Goal: Transaction & Acquisition: Purchase product/service

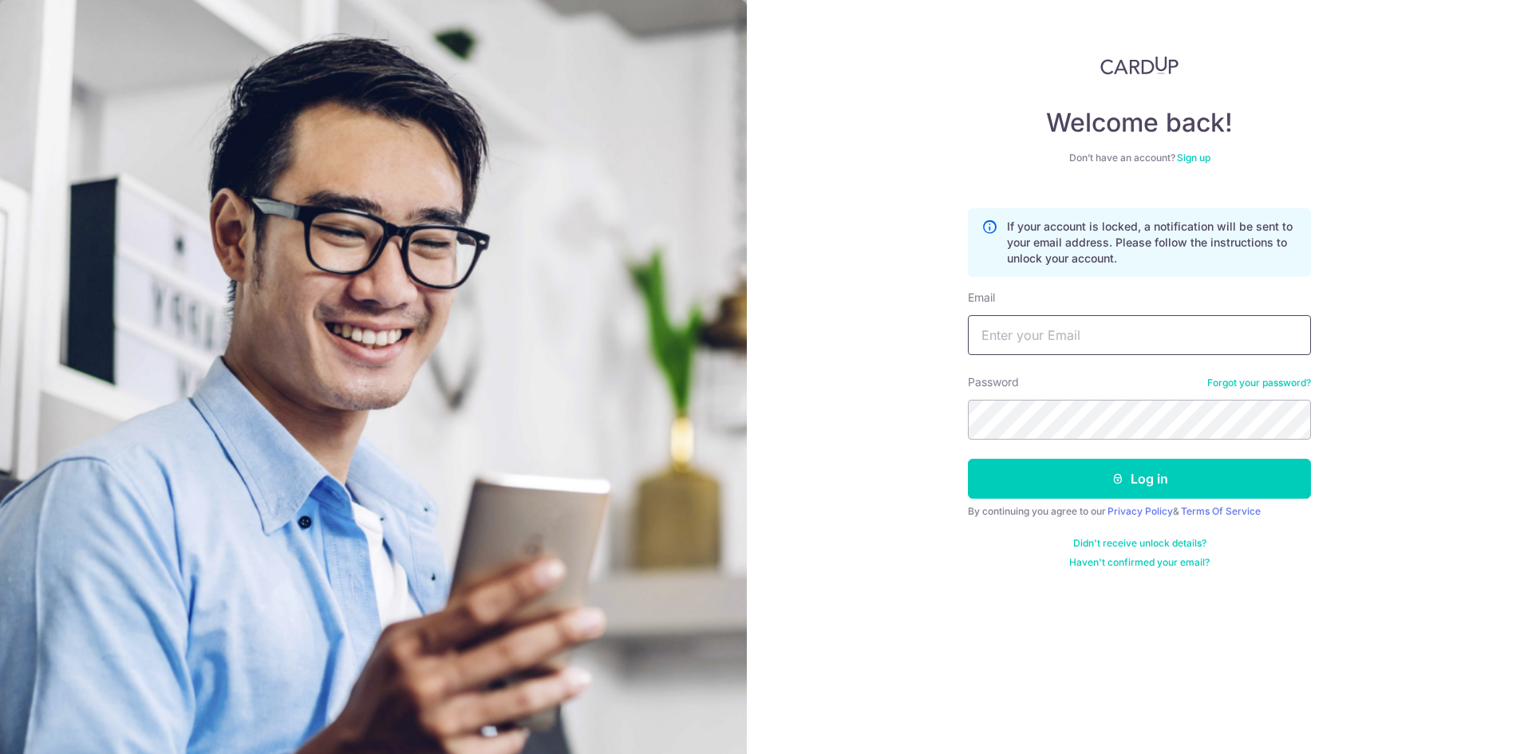
drag, startPoint x: 0, startPoint y: 0, endPoint x: 1091, endPoint y: 339, distance: 1142.8
click at [1091, 339] on input "Email" at bounding box center [1139, 335] width 343 height 40
type input "[EMAIL_ADDRESS][DOMAIN_NAME]"
click at [968, 459] on button "Log in" at bounding box center [1139, 479] width 343 height 40
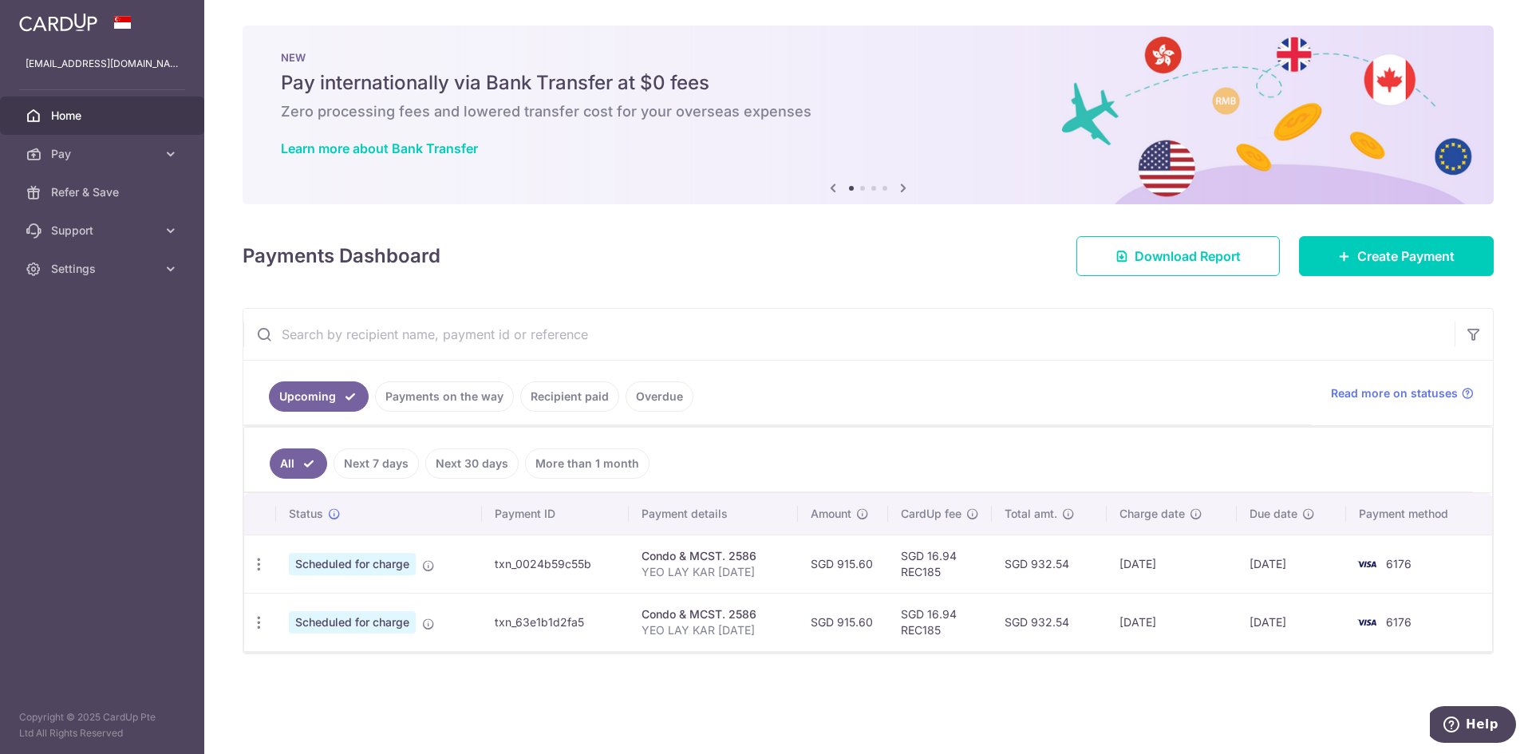
click at [565, 404] on link "Recipient paid" at bounding box center [569, 396] width 99 height 30
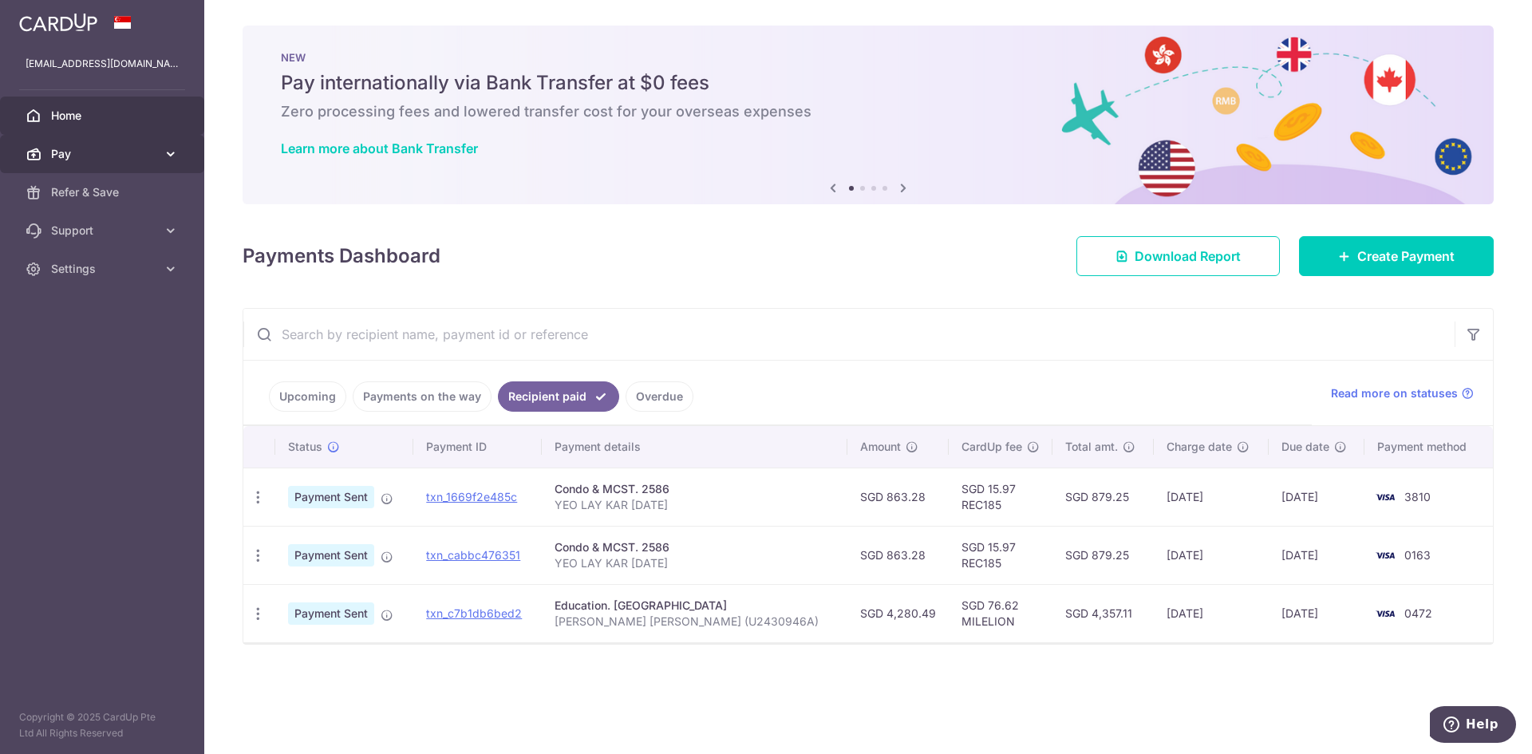
click at [65, 152] on span "Pay" at bounding box center [103, 154] width 105 height 16
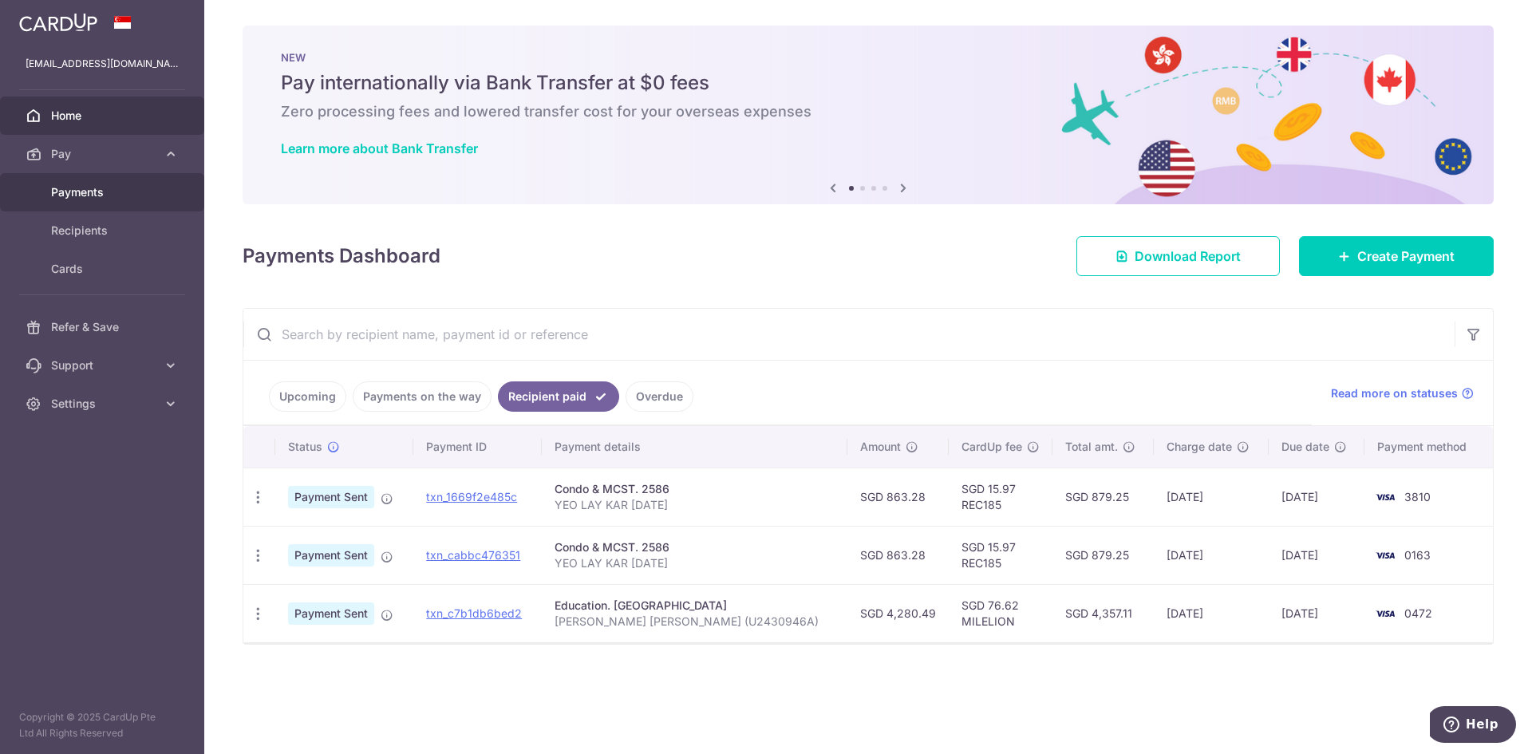
click at [89, 197] on span "Payments" at bounding box center [103, 192] width 105 height 16
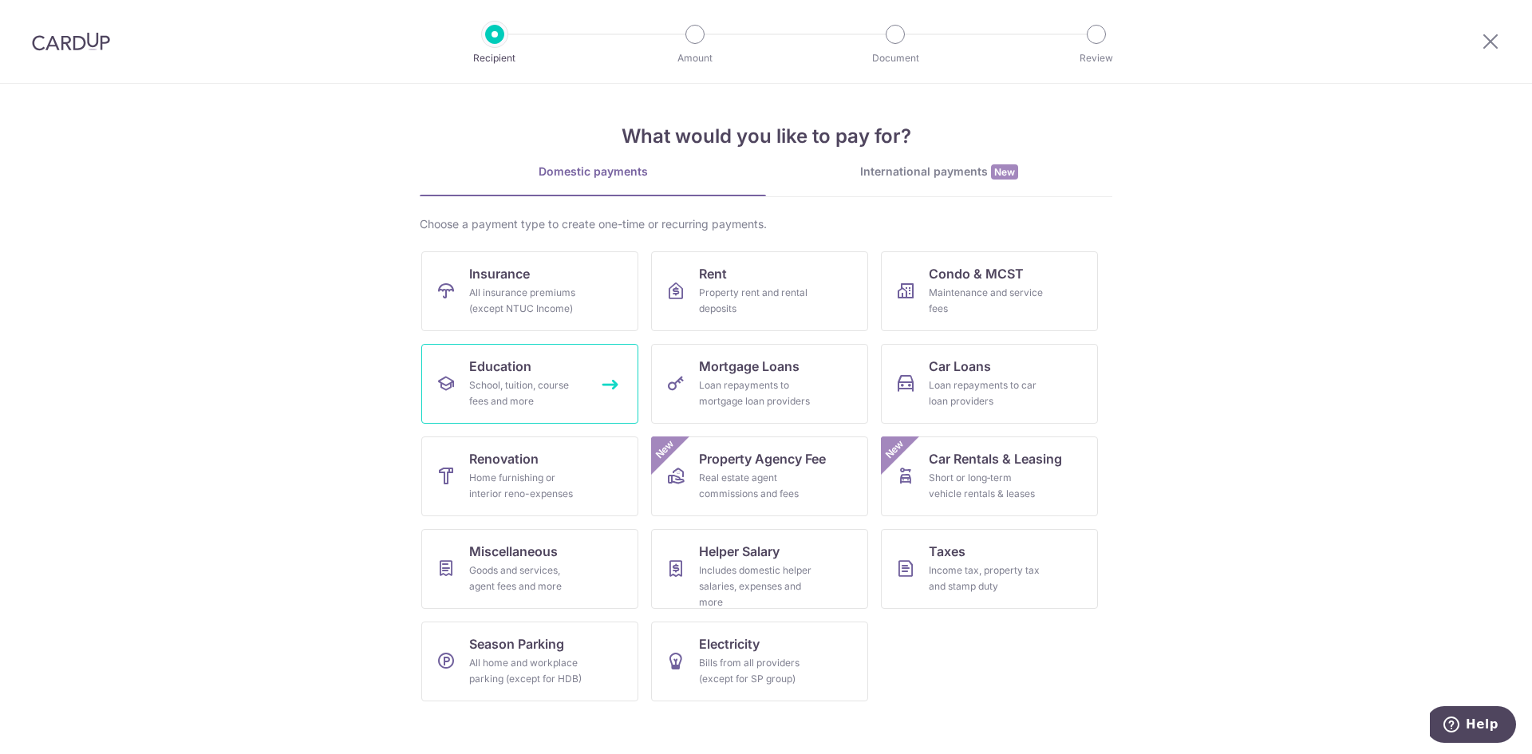
click at [527, 369] on span "Education" at bounding box center [500, 366] width 62 height 19
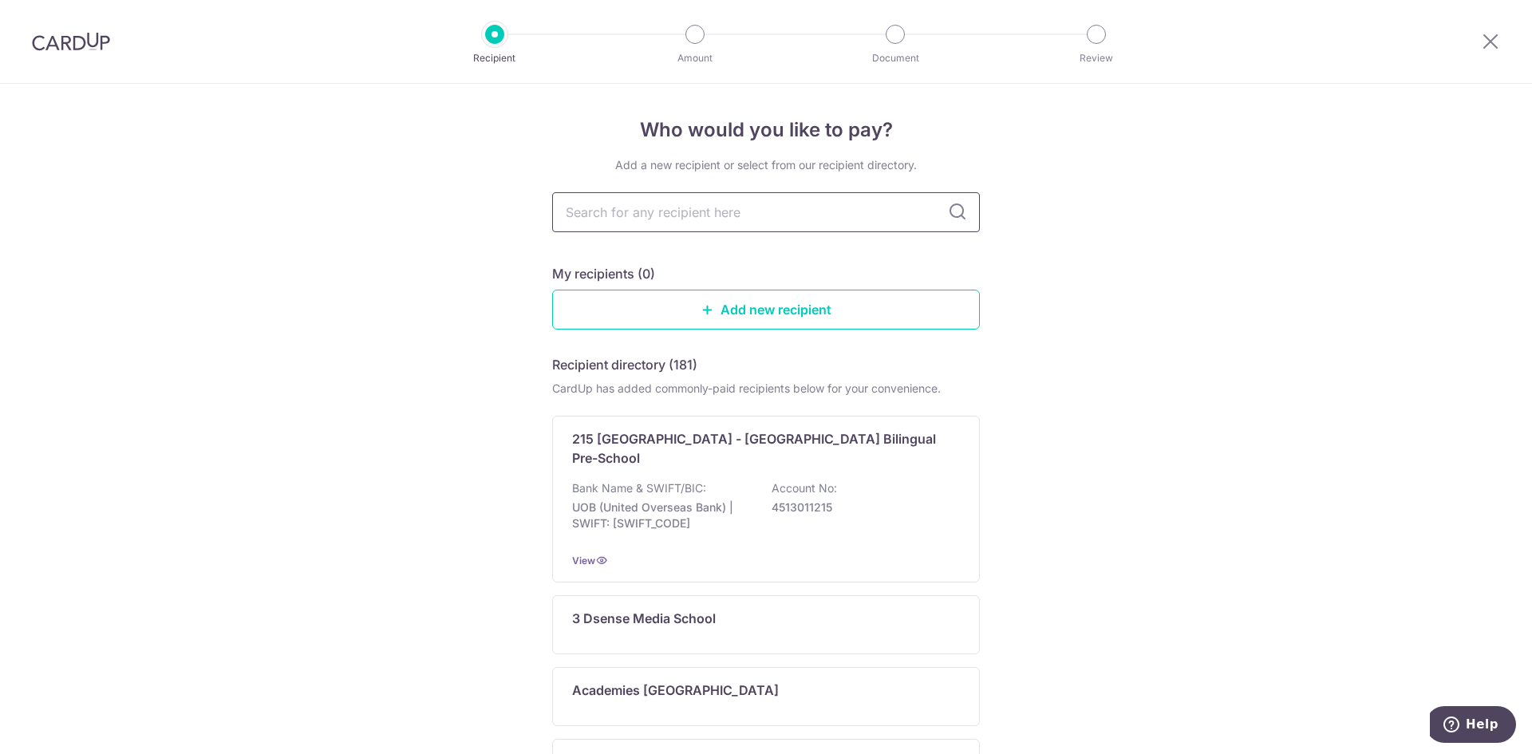
click at [815, 215] on input "text" at bounding box center [766, 212] width 428 height 40
type input "nanyang tech"
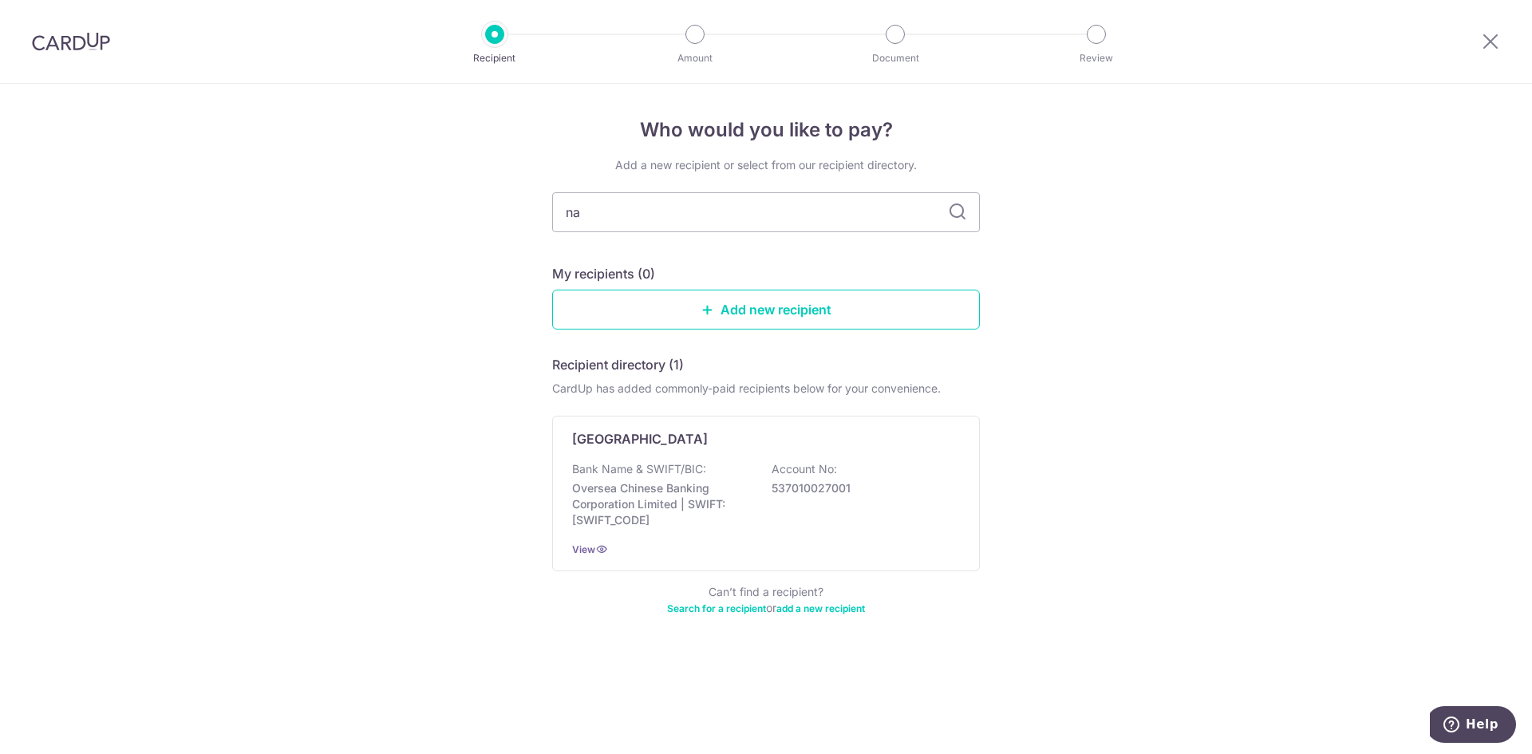
type input "n"
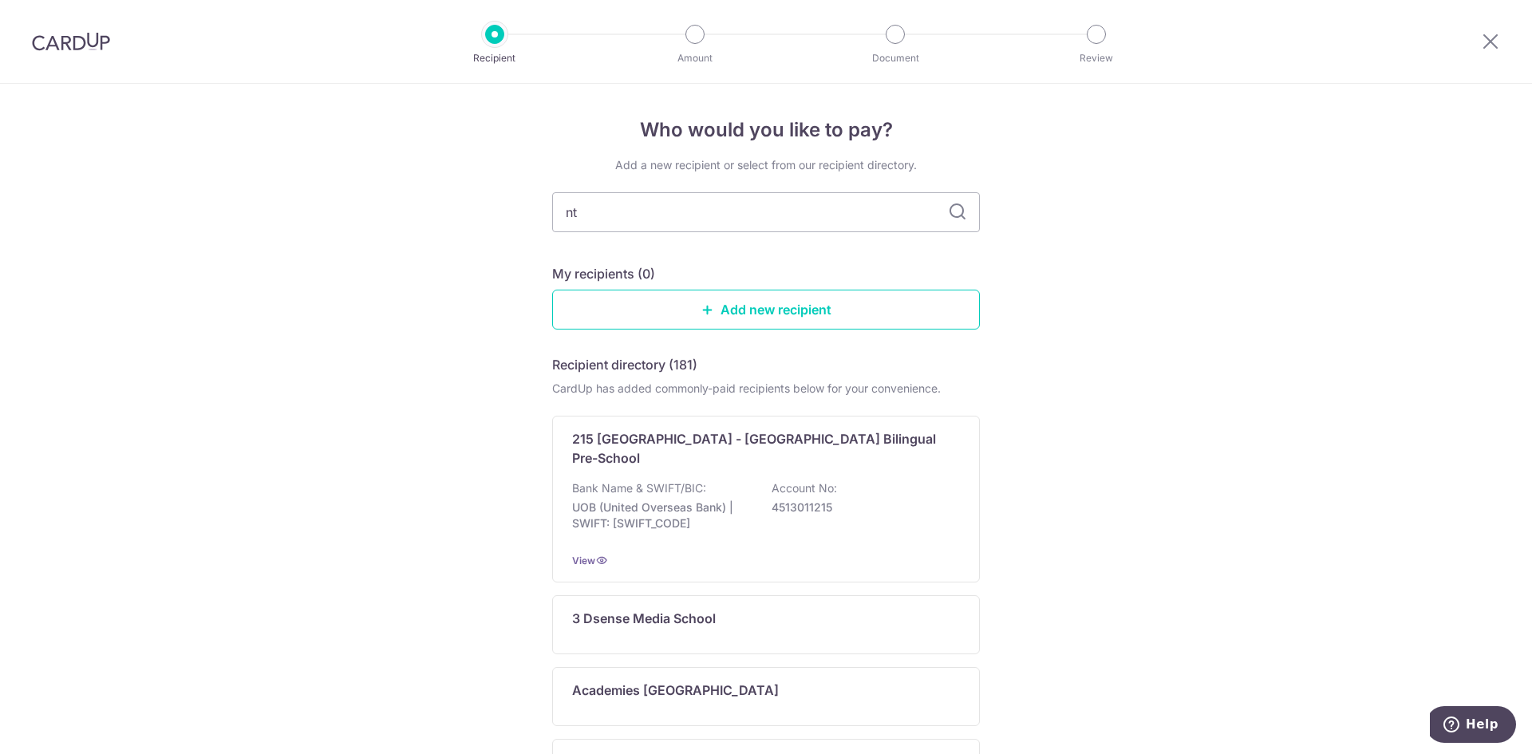
type input "ntu"
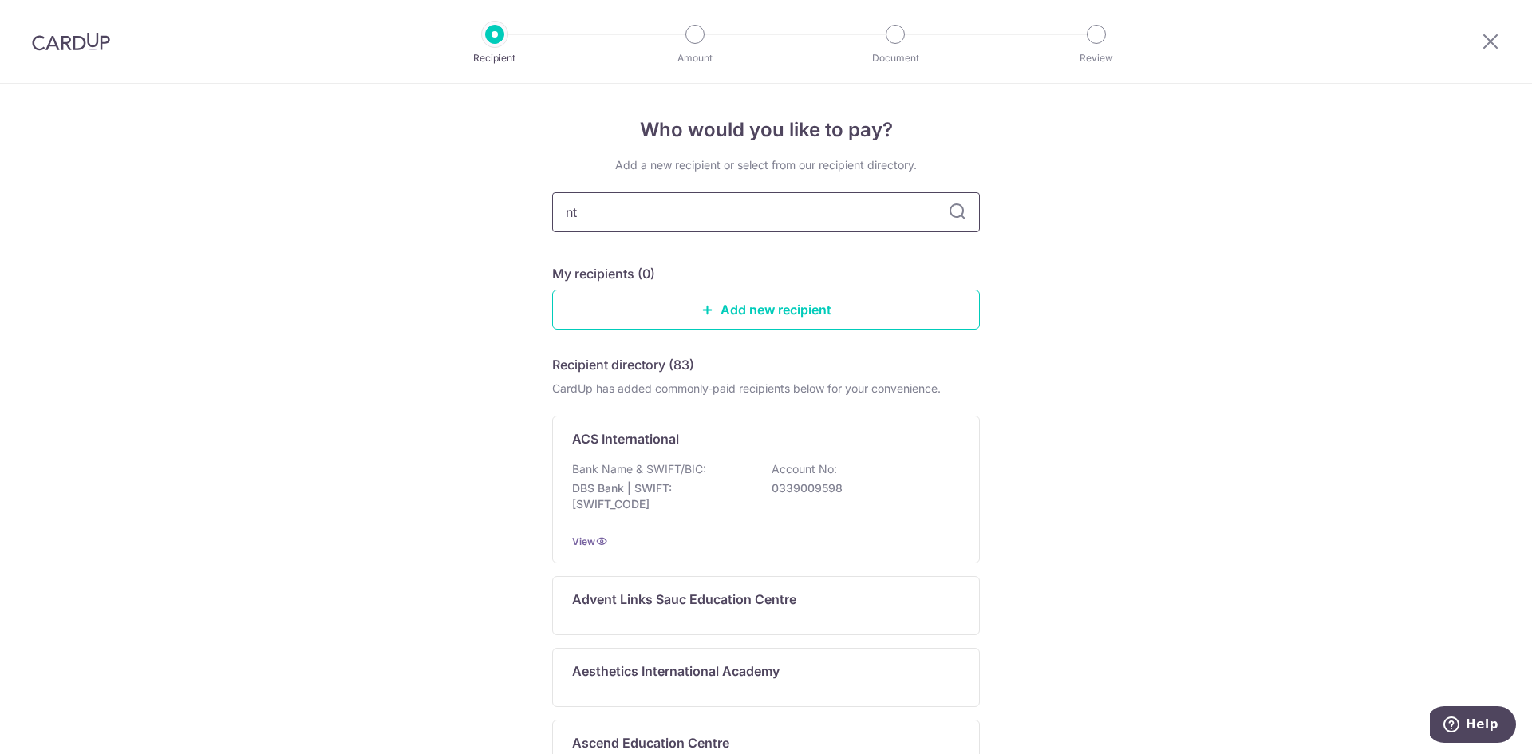
type input "ntu"
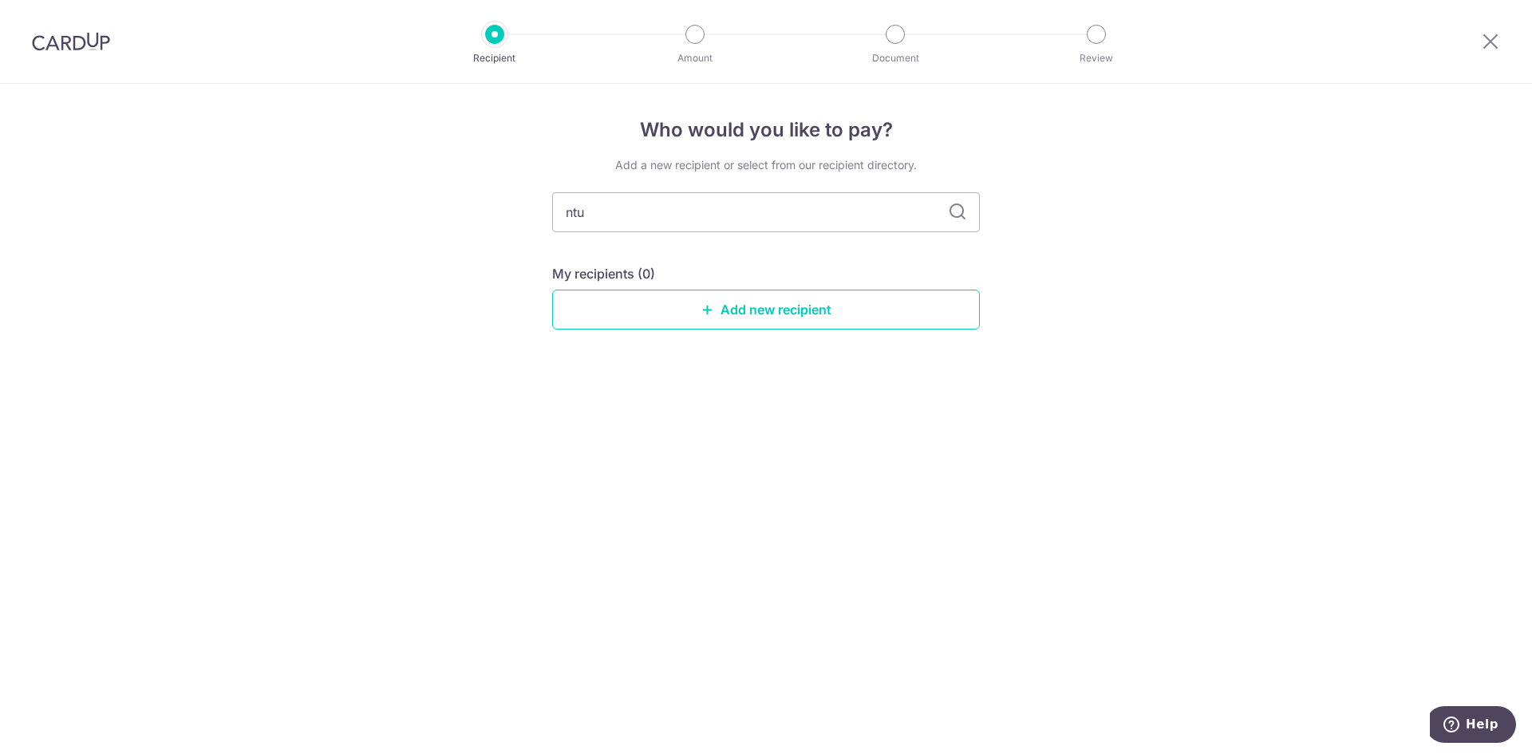
click at [959, 207] on icon at bounding box center [957, 212] width 19 height 19
click at [767, 303] on link "Add new recipient" at bounding box center [766, 310] width 428 height 40
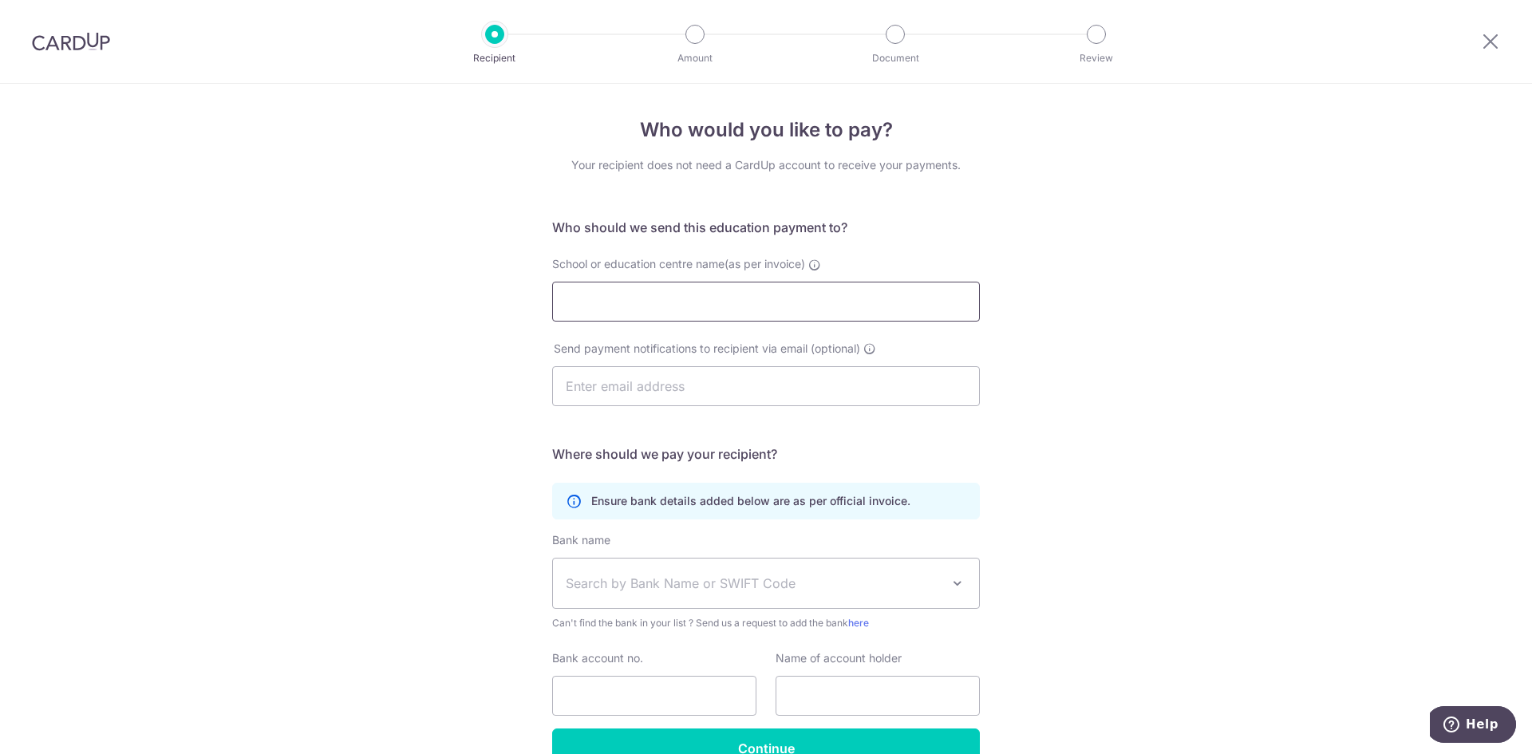
click at [836, 301] on input "School or education centre name(as per invoice)" at bounding box center [766, 302] width 428 height 40
type input "nanyang"
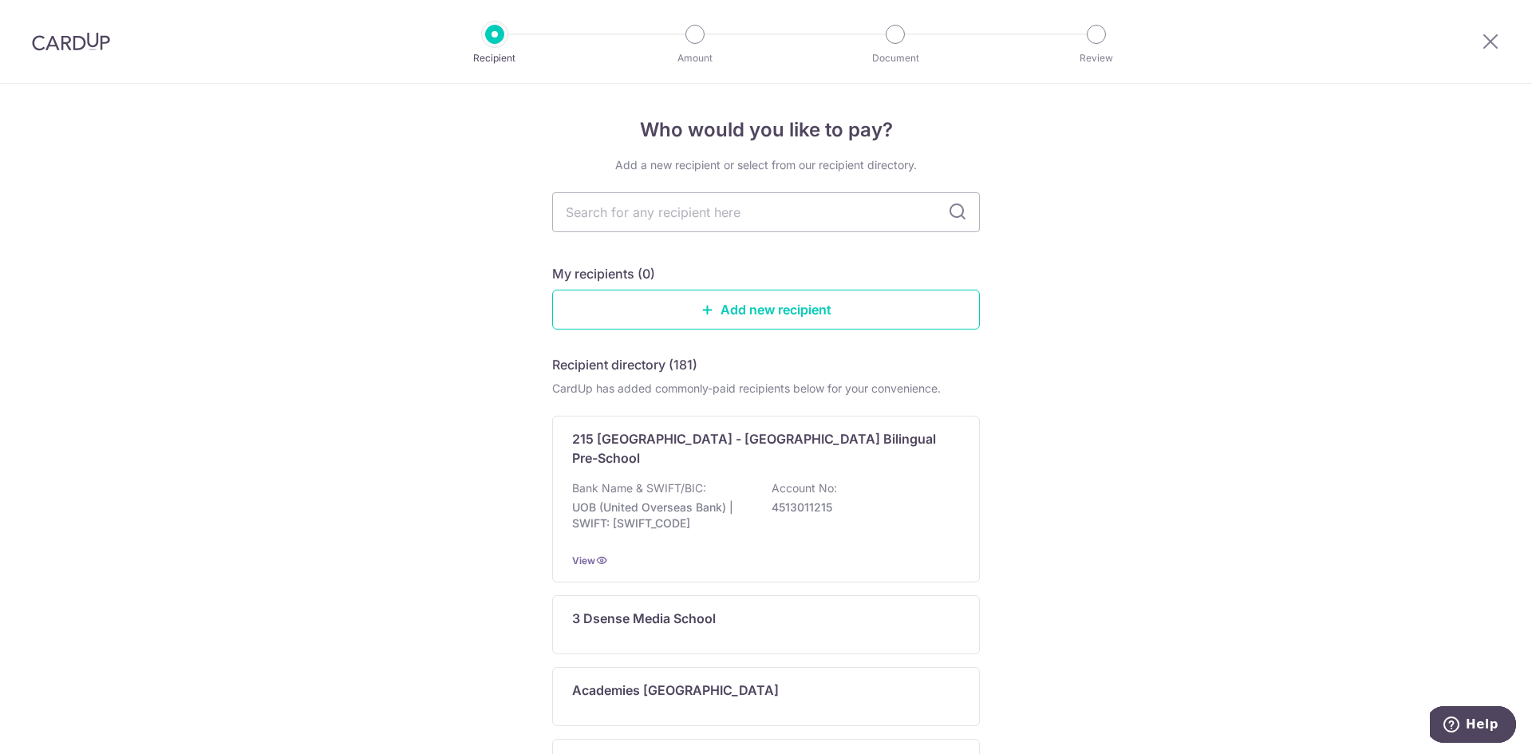
click at [38, 45] on img at bounding box center [71, 41] width 78 height 19
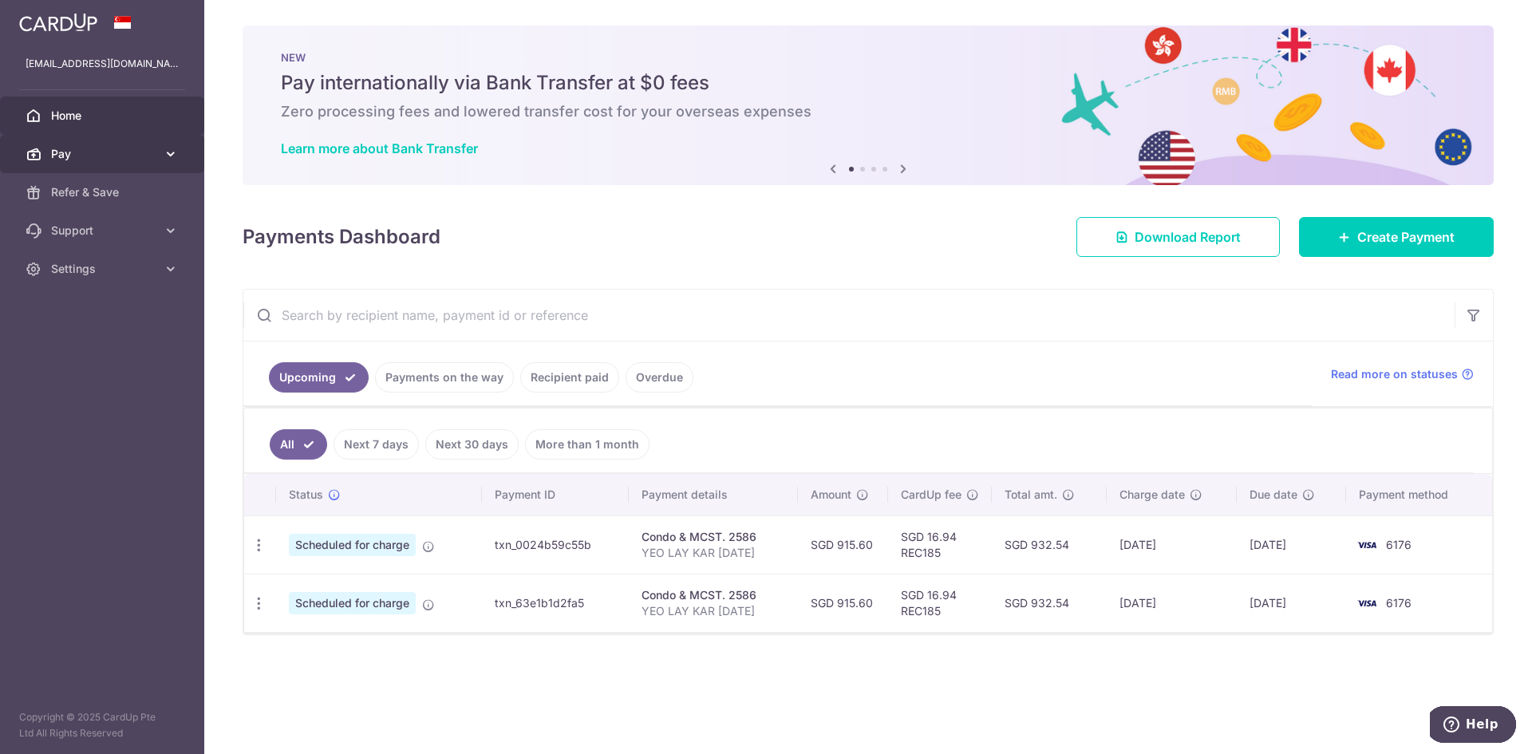
click at [147, 152] on span "Pay" at bounding box center [103, 154] width 105 height 16
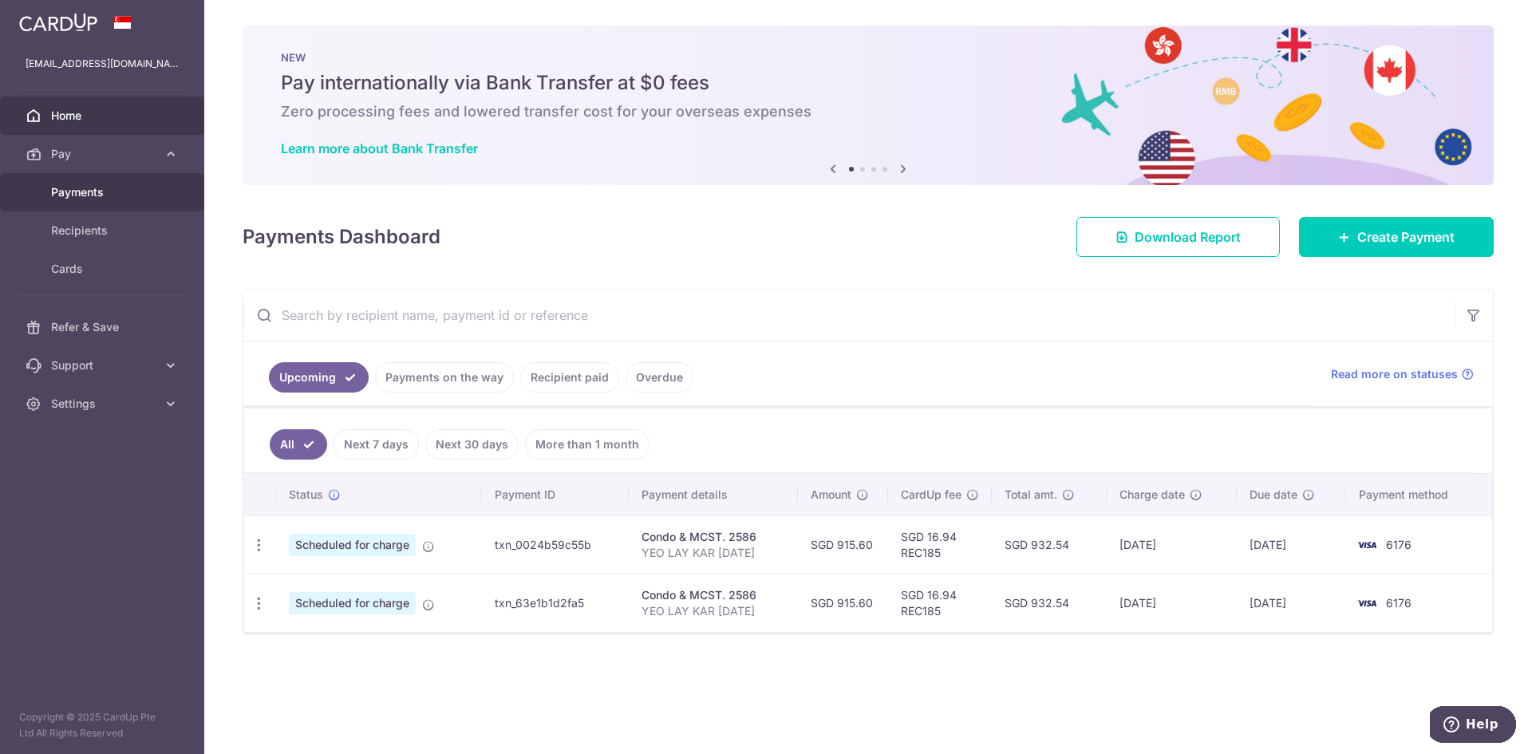
click at [86, 200] on link "Payments" at bounding box center [102, 192] width 204 height 38
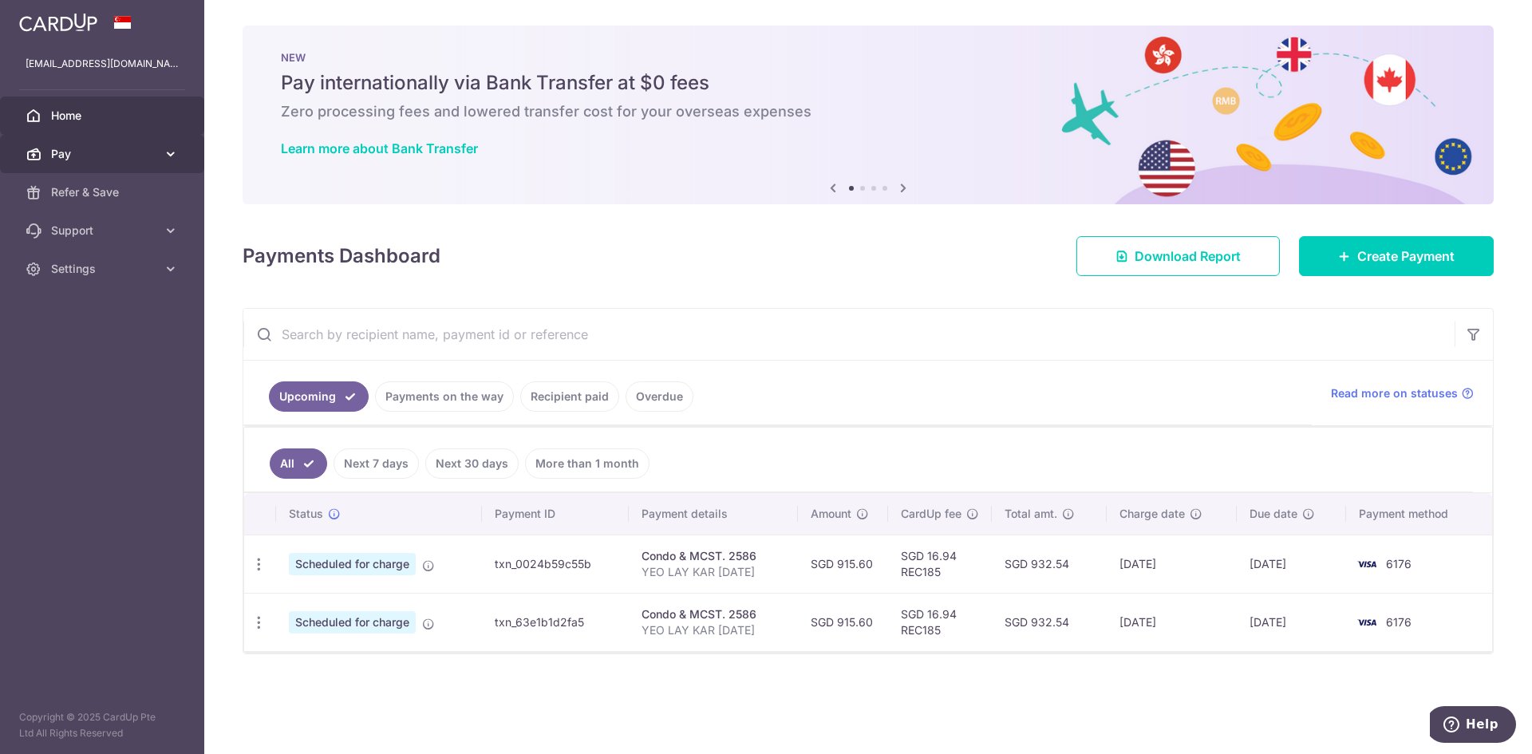
click at [85, 160] on span "Pay" at bounding box center [103, 154] width 105 height 16
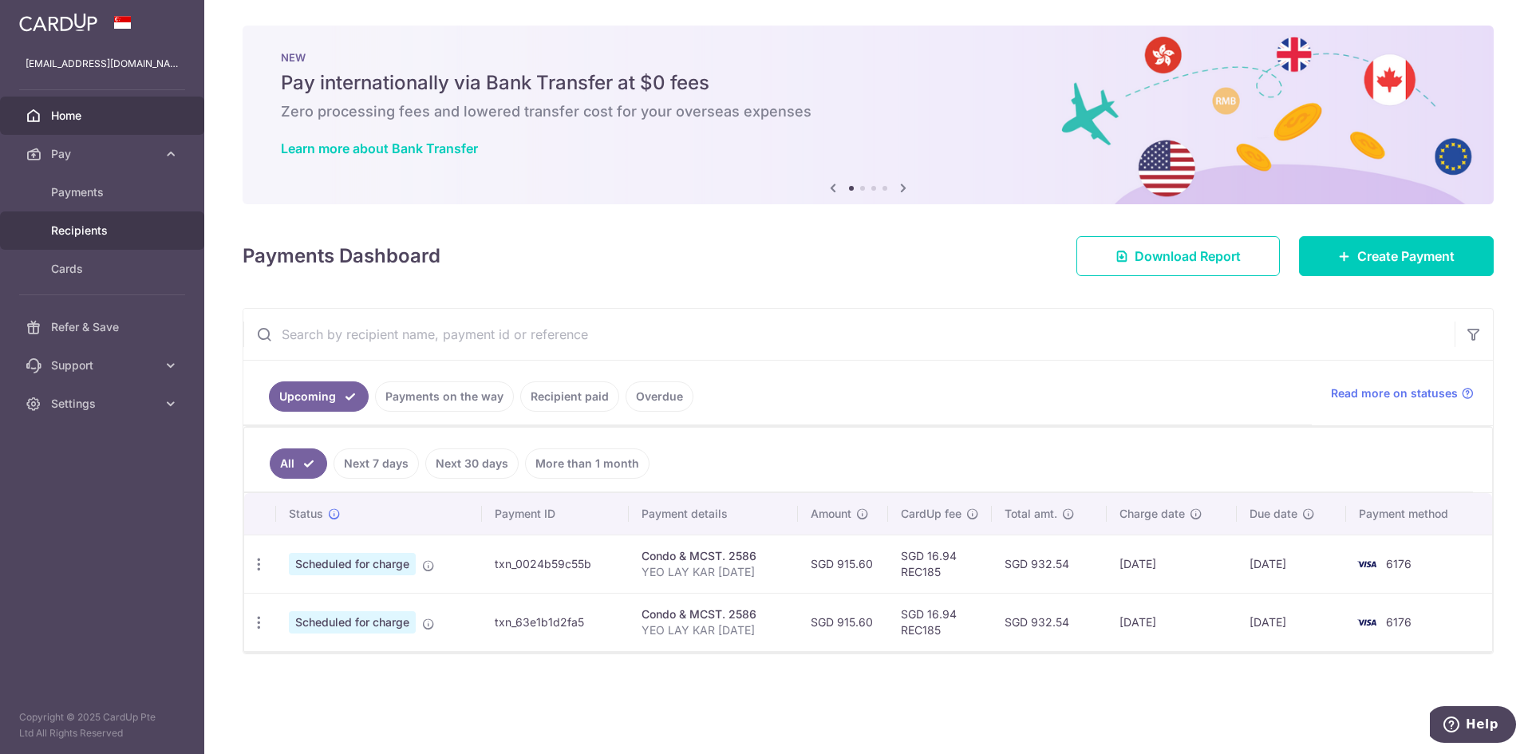
click at [79, 222] on link "Recipients" at bounding box center [102, 230] width 204 height 38
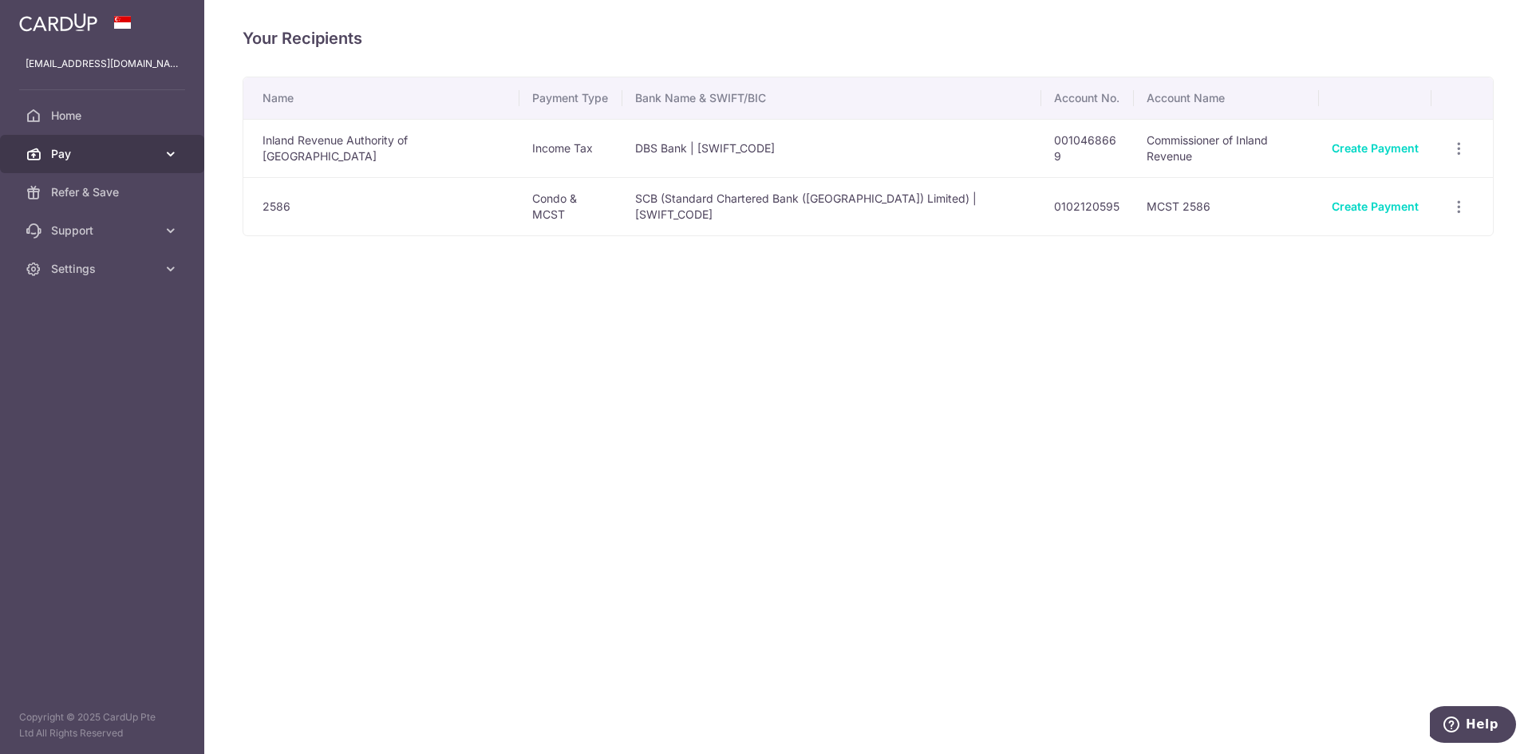
click at [116, 140] on link "Pay" at bounding box center [102, 154] width 204 height 38
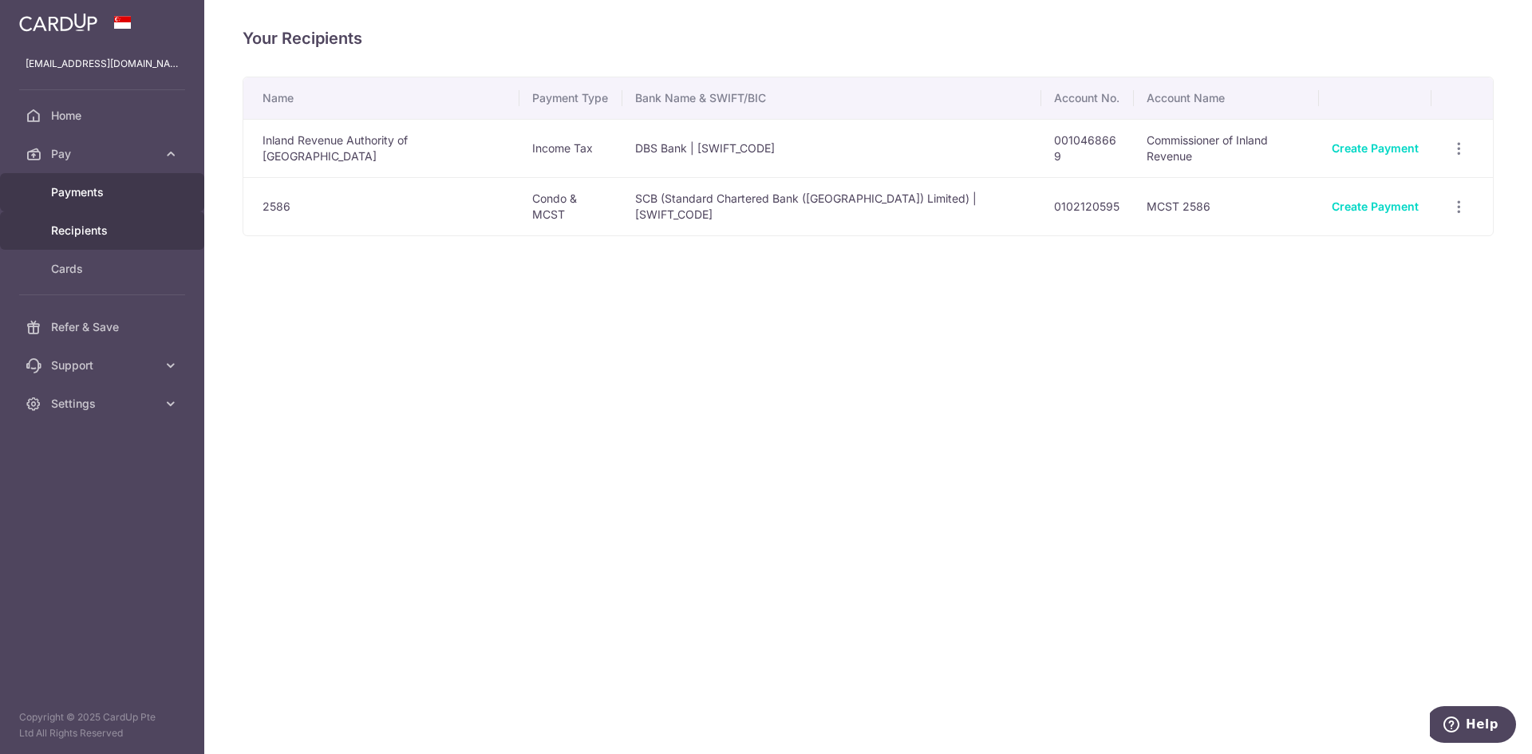
click at [89, 192] on span "Payments" at bounding box center [103, 192] width 105 height 16
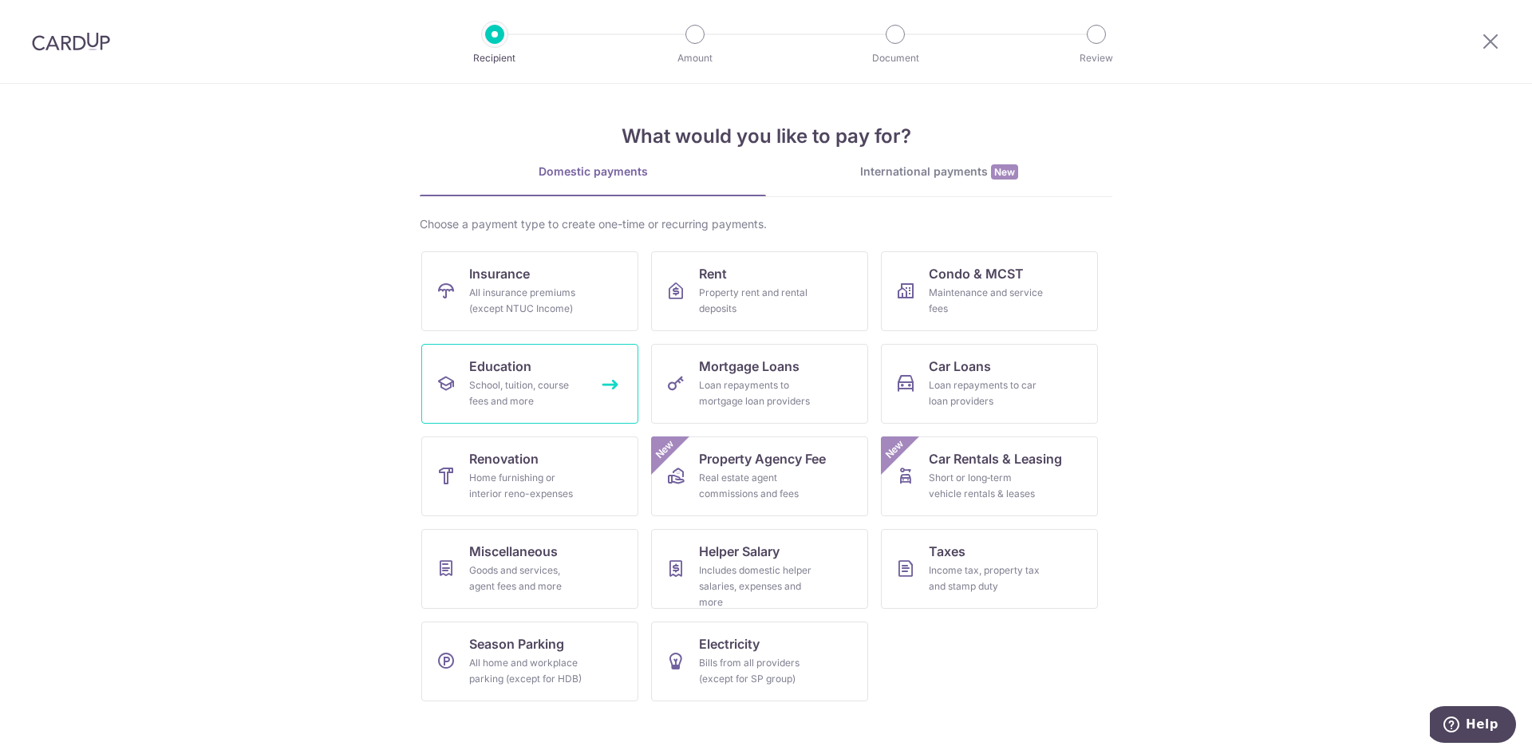
click at [497, 382] on div "School, tuition, course fees and more" at bounding box center [526, 393] width 115 height 32
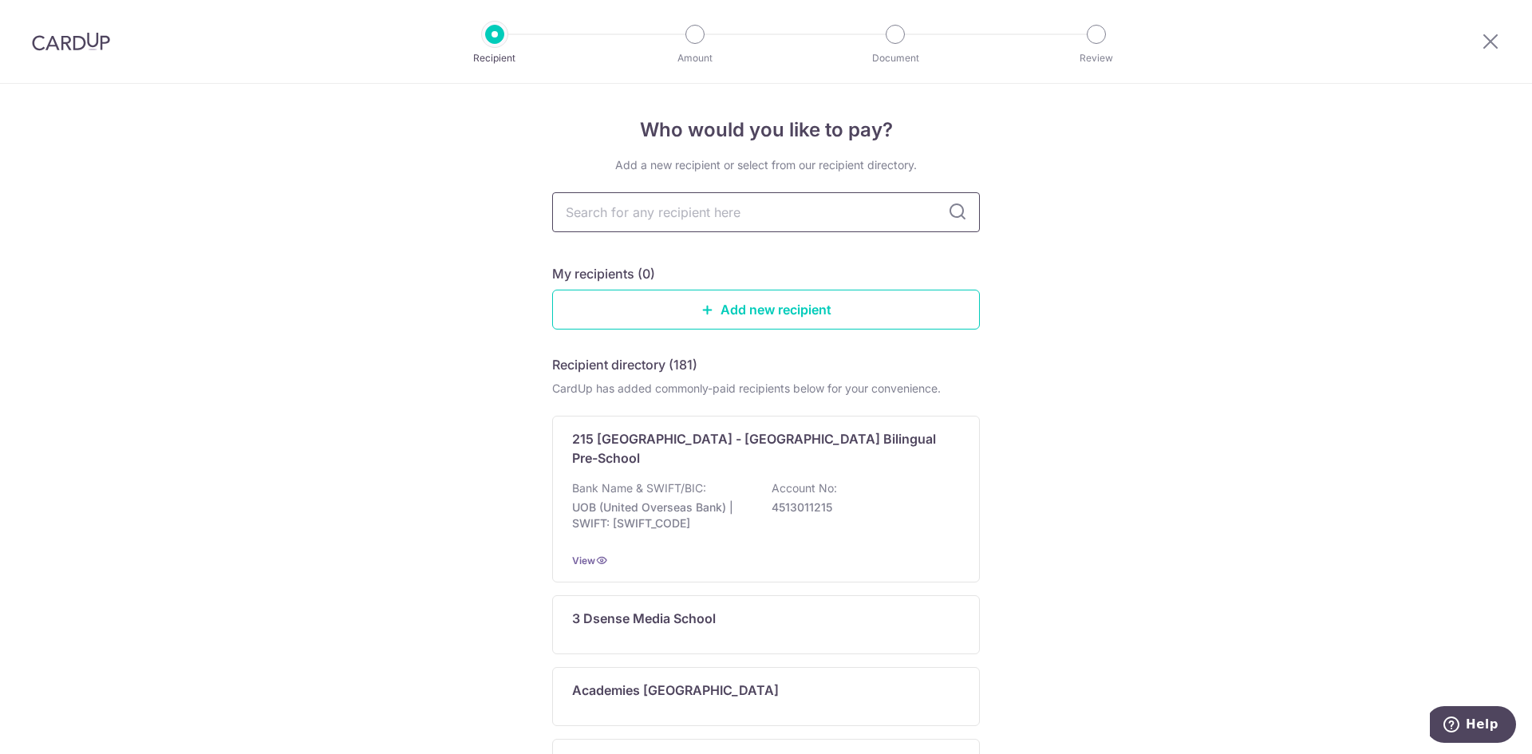
drag, startPoint x: 0, startPoint y: 0, endPoint x: 732, endPoint y: 212, distance: 761.7
click at [732, 212] on input "text" at bounding box center [766, 212] width 428 height 40
type input "nanyang"
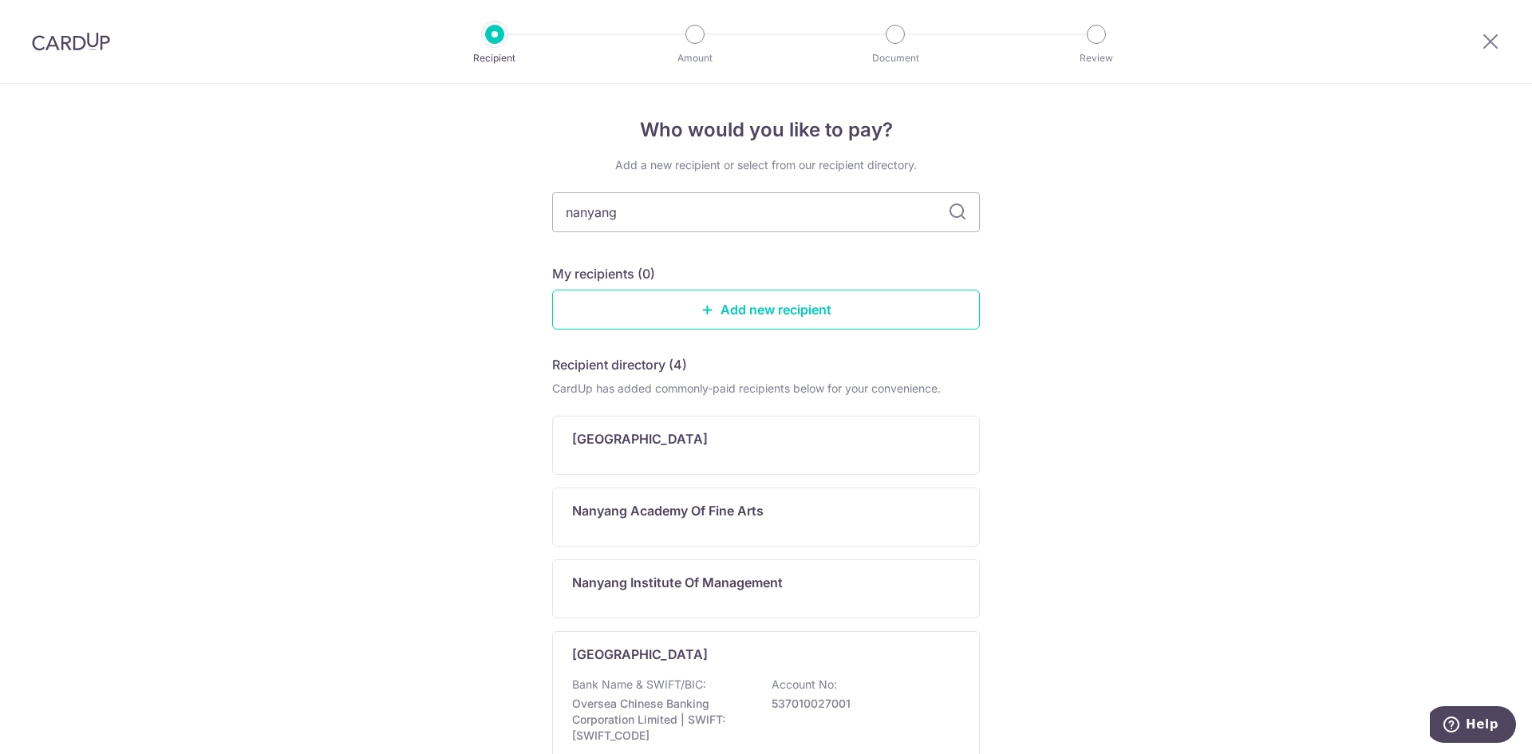
click at [953, 216] on icon at bounding box center [957, 212] width 19 height 19
click at [928, 665] on div "[GEOGRAPHIC_DATA] Bank Name & SWIFT/BIC: Oversea Chinese Banking Corporation Li…" at bounding box center [766, 709] width 428 height 156
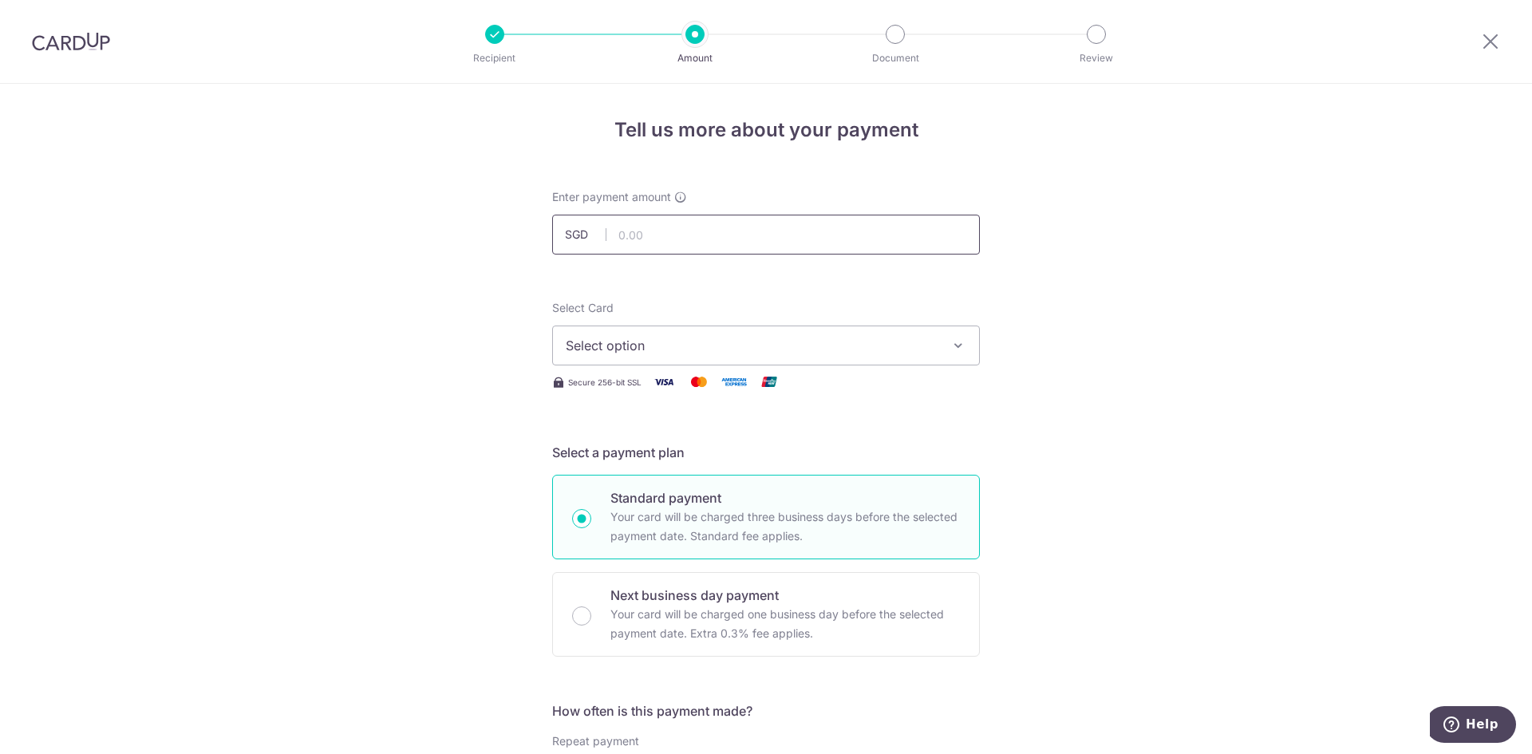
click at [649, 239] on input "text" at bounding box center [766, 235] width 428 height 40
type input "4,288.13"
click at [956, 342] on icon "button" at bounding box center [958, 345] width 16 height 16
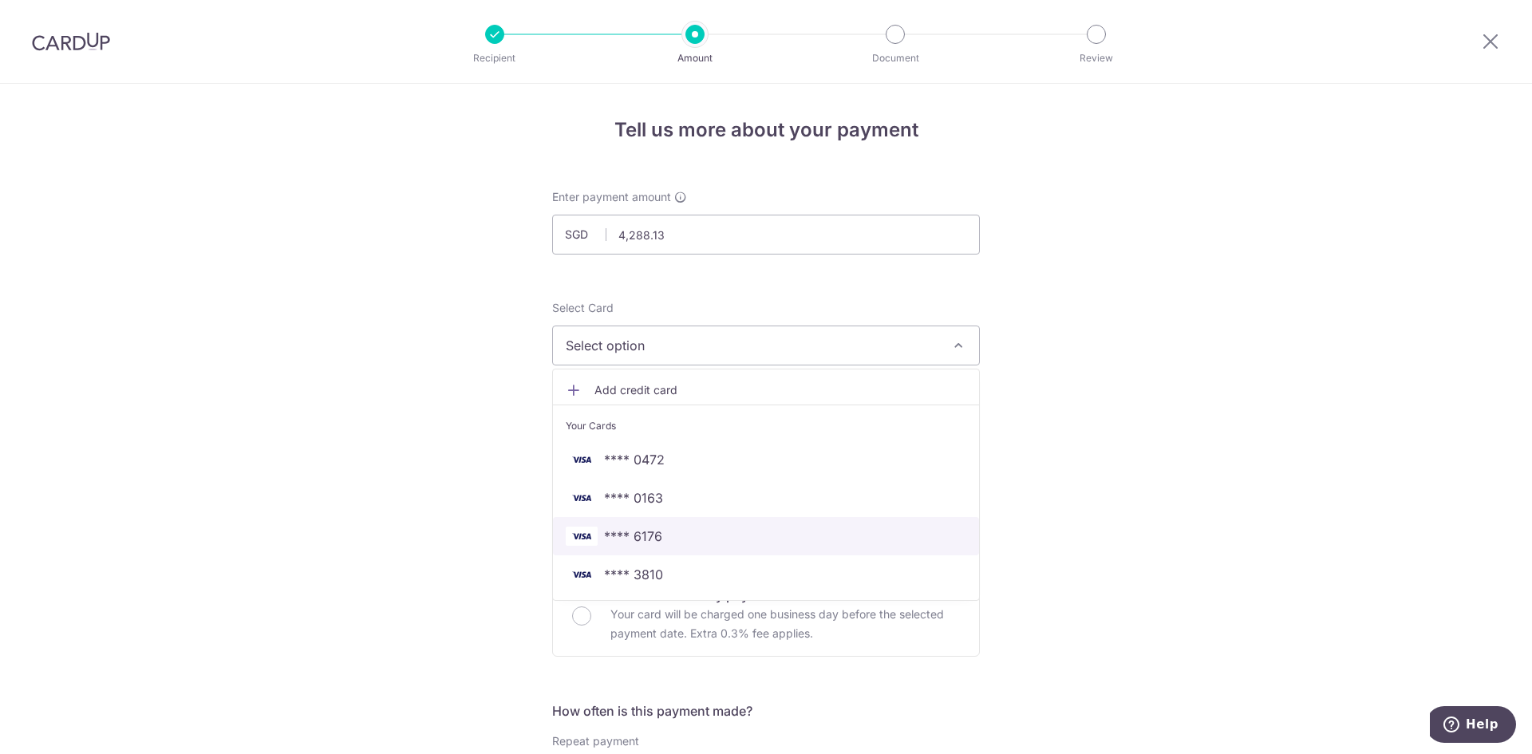
click at [670, 538] on span "**** 6176" at bounding box center [766, 536] width 400 height 19
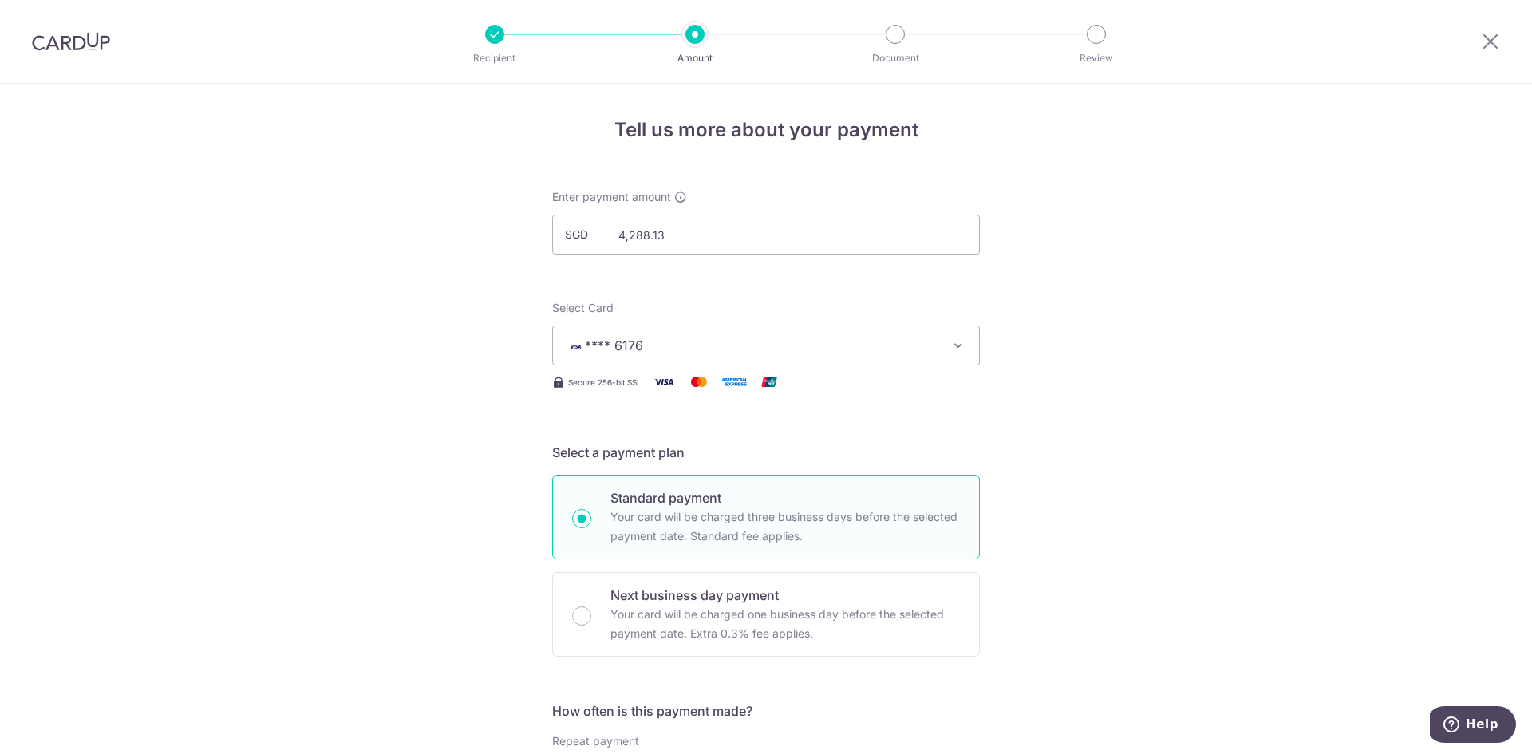
scroll to position [80, 0]
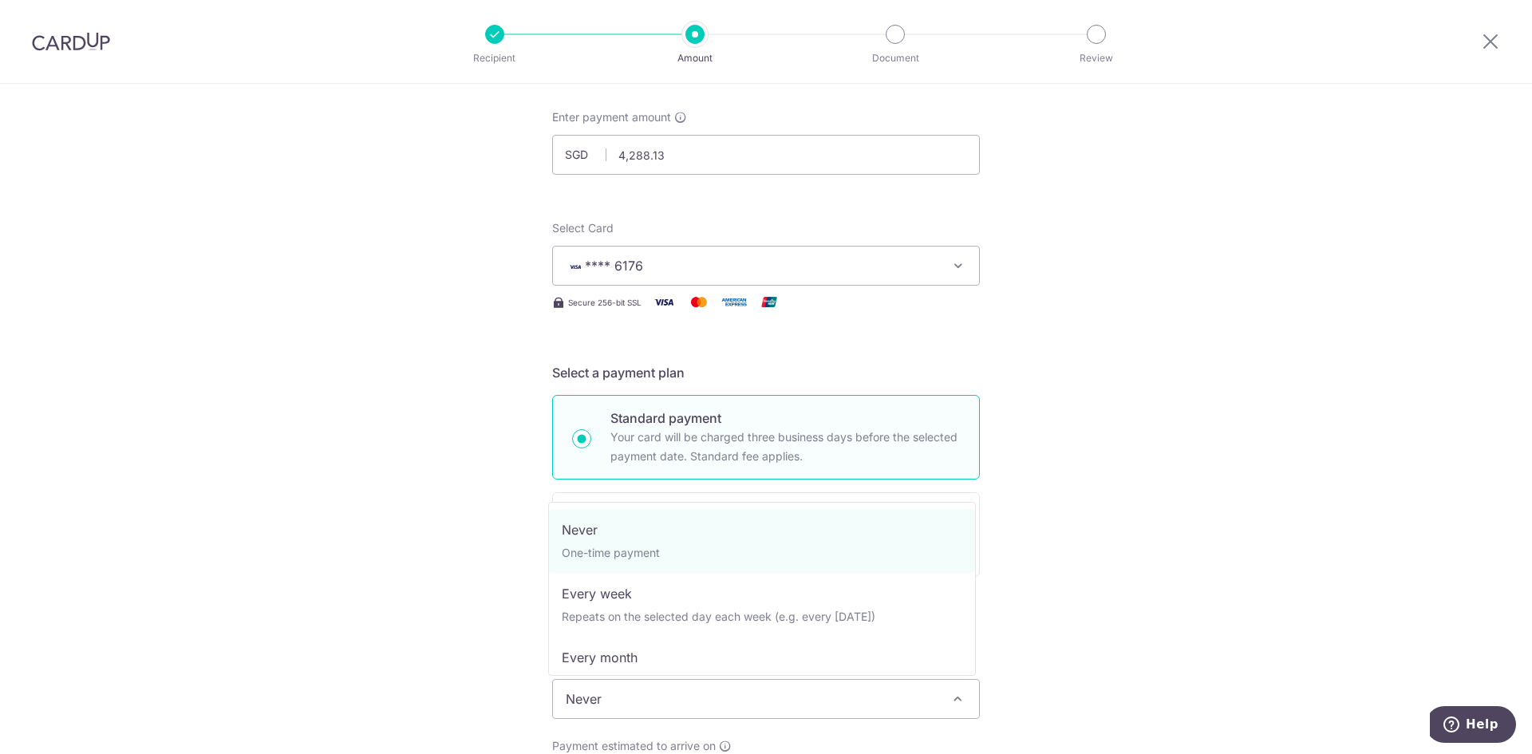
click at [940, 704] on span "Never" at bounding box center [766, 699] width 426 height 38
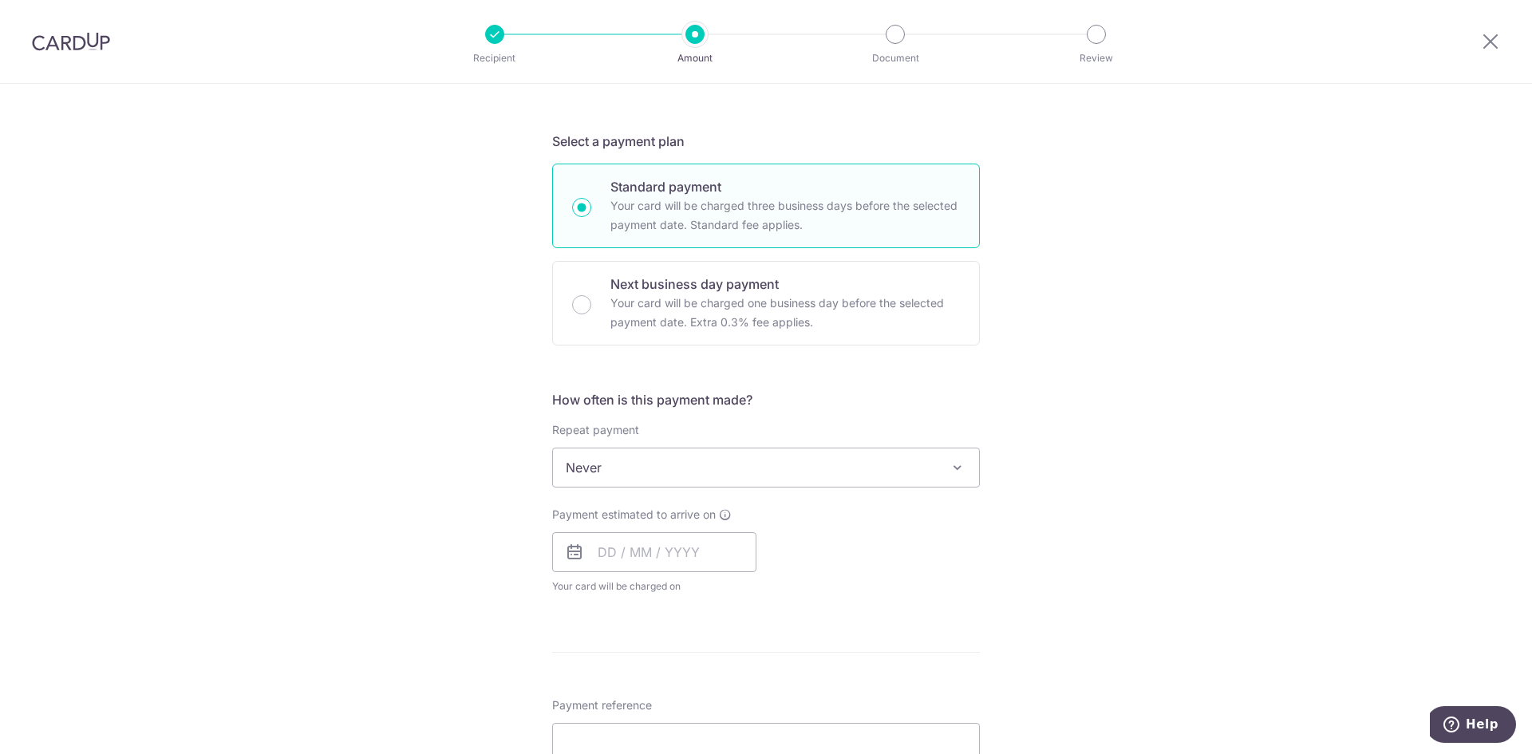
scroll to position [319, 0]
click at [640, 555] on input "text" at bounding box center [654, 544] width 204 height 40
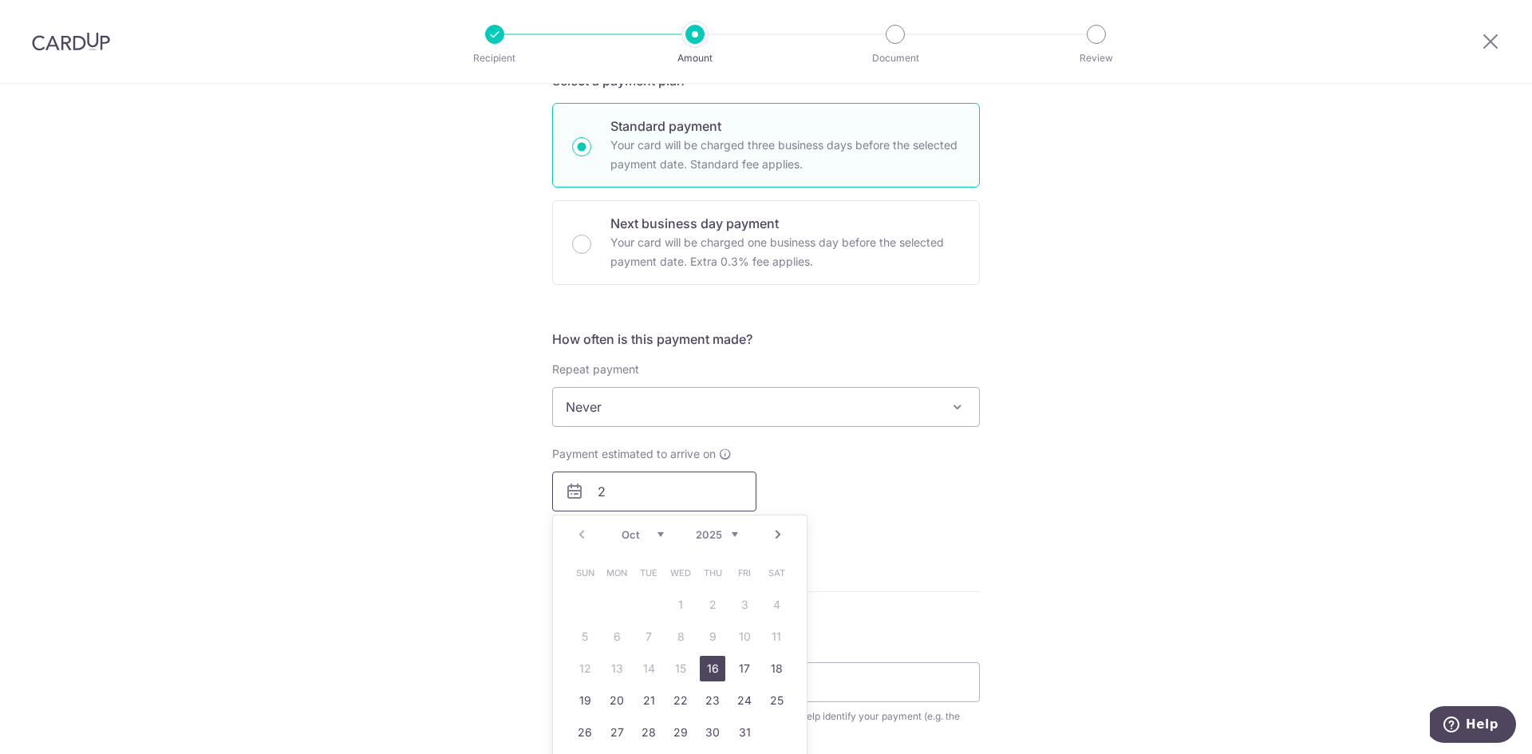
scroll to position [399, 0]
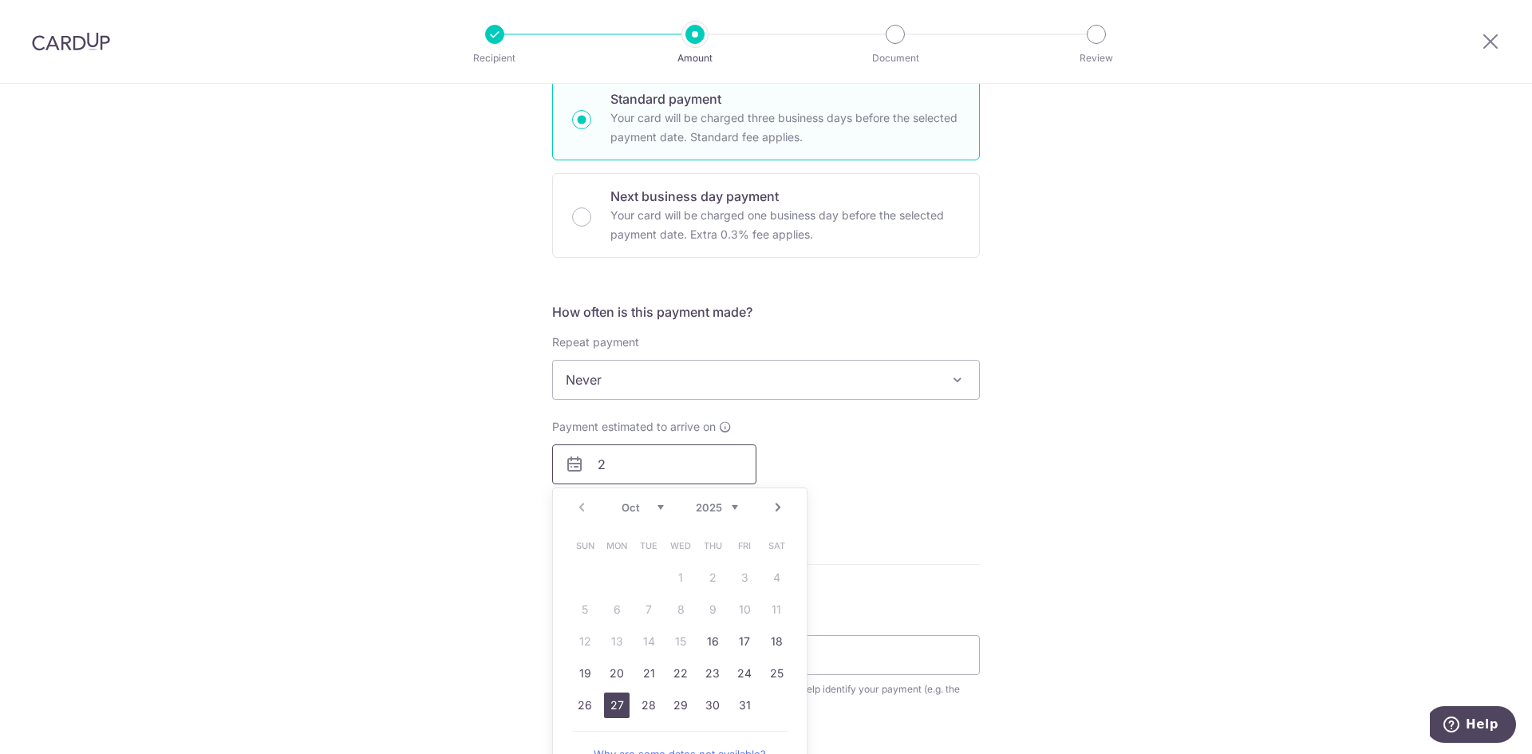
type input "2"
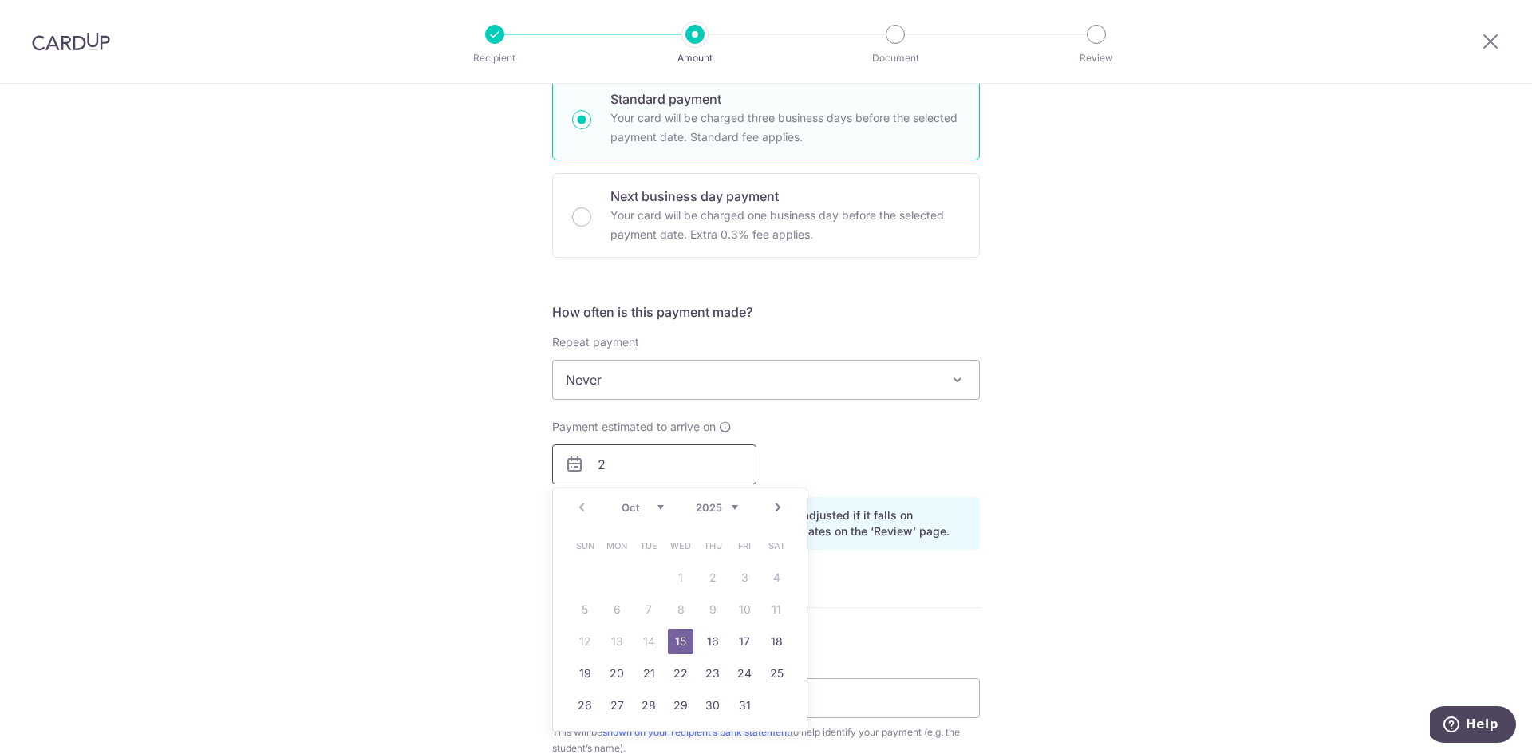
click at [621, 463] on input "2" at bounding box center [654, 464] width 204 height 40
drag, startPoint x: 621, startPoint y: 463, endPoint x: 448, endPoint y: 471, distance: 173.3
click at [444, 463] on div "Tell us more about your payment Enter payment amount SGD 4,288.13 4288.13 Selec…" at bounding box center [766, 428] width 1532 height 1486
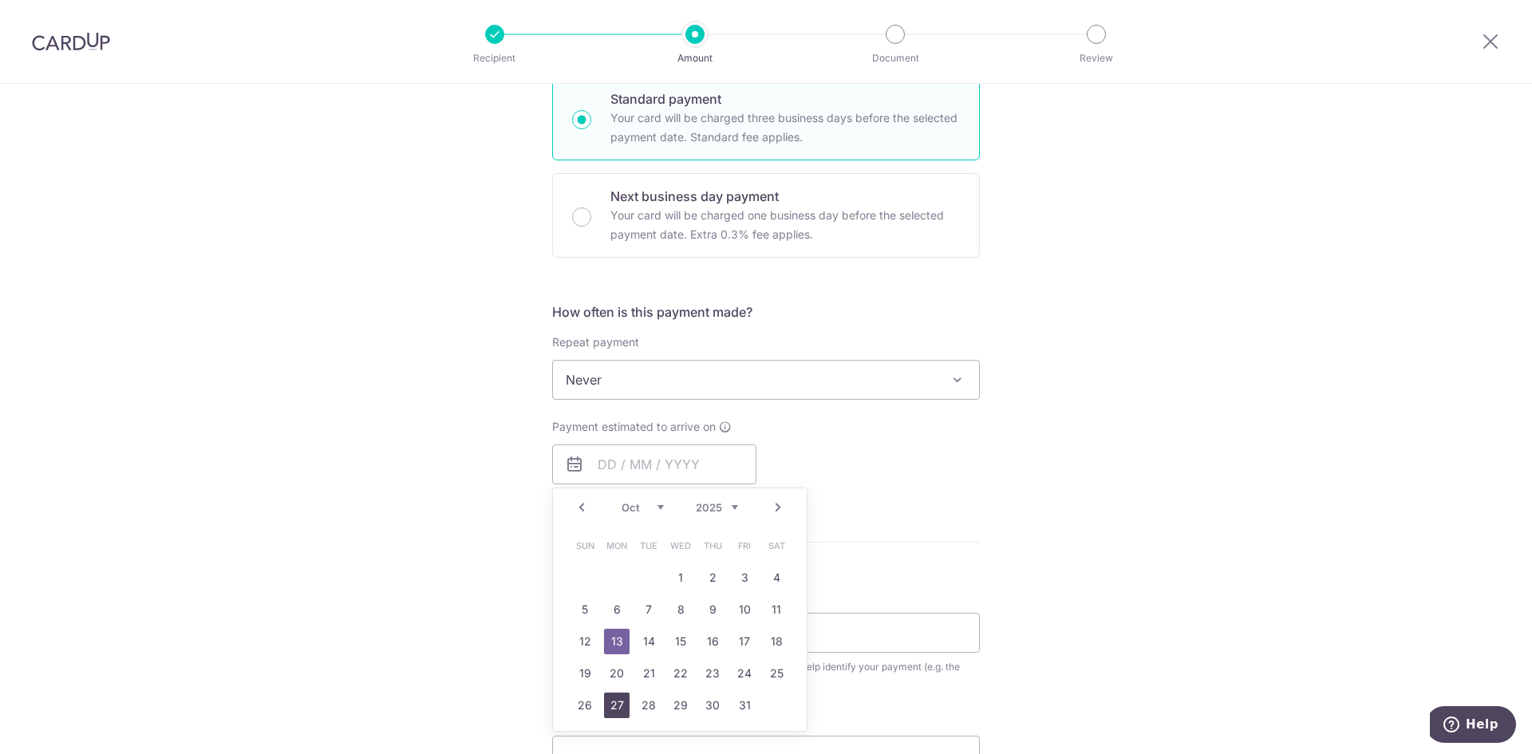
click at [613, 694] on link "27" at bounding box center [617, 705] width 26 height 26
click at [612, 694] on link "27" at bounding box center [617, 705] width 26 height 26
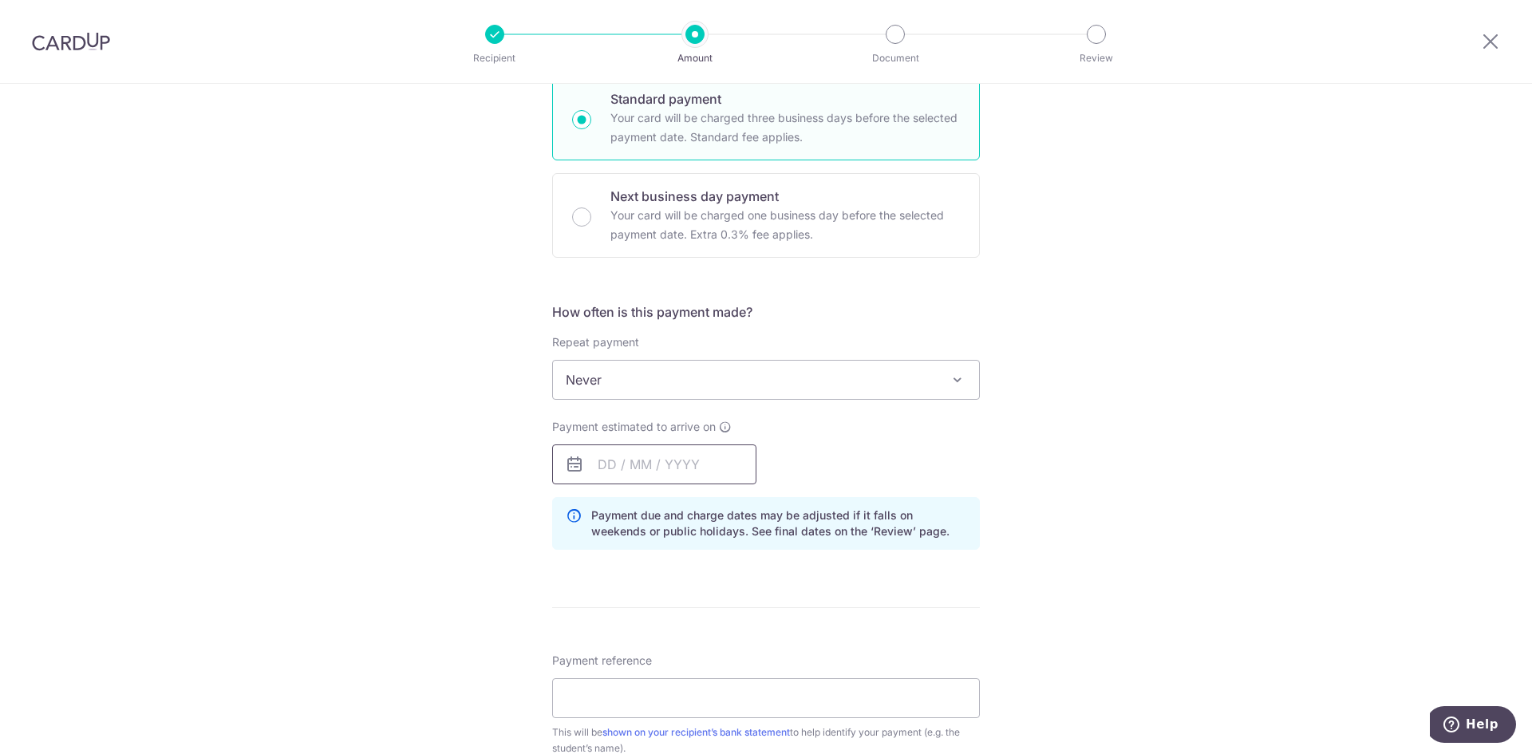
click at [588, 464] on input "text" at bounding box center [654, 464] width 204 height 40
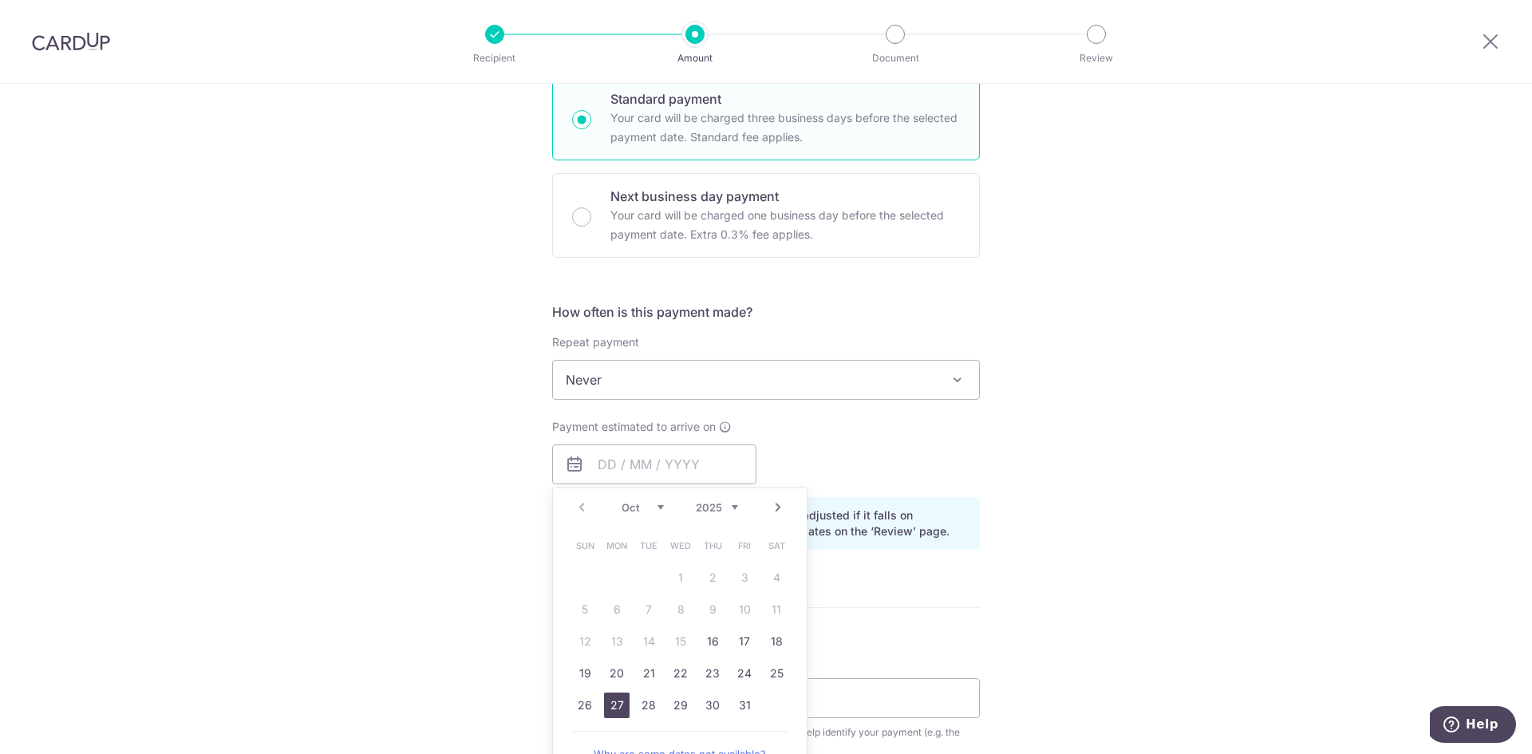
click at [615, 702] on link "27" at bounding box center [617, 705] width 26 height 26
type input "27/10/2025"
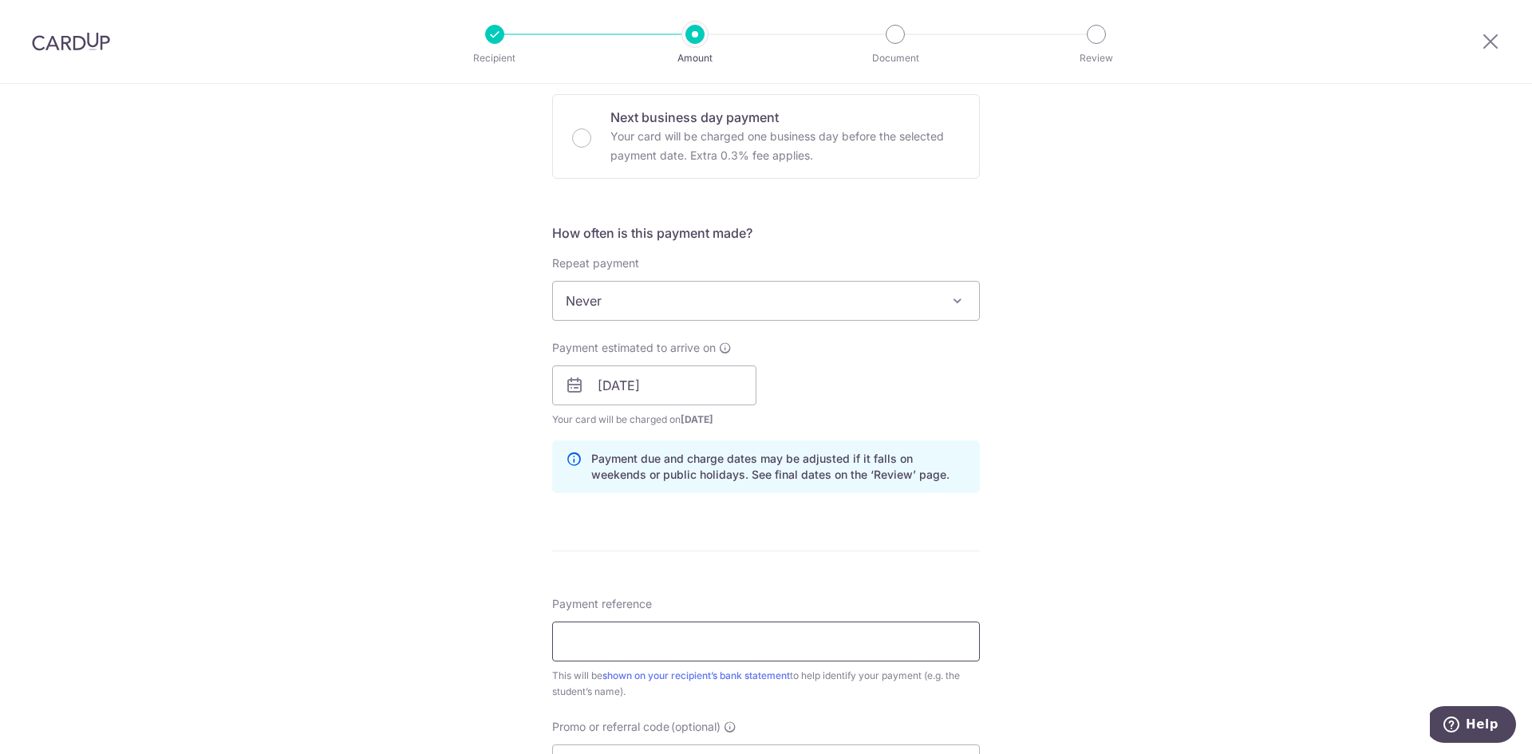
scroll to position [638, 0]
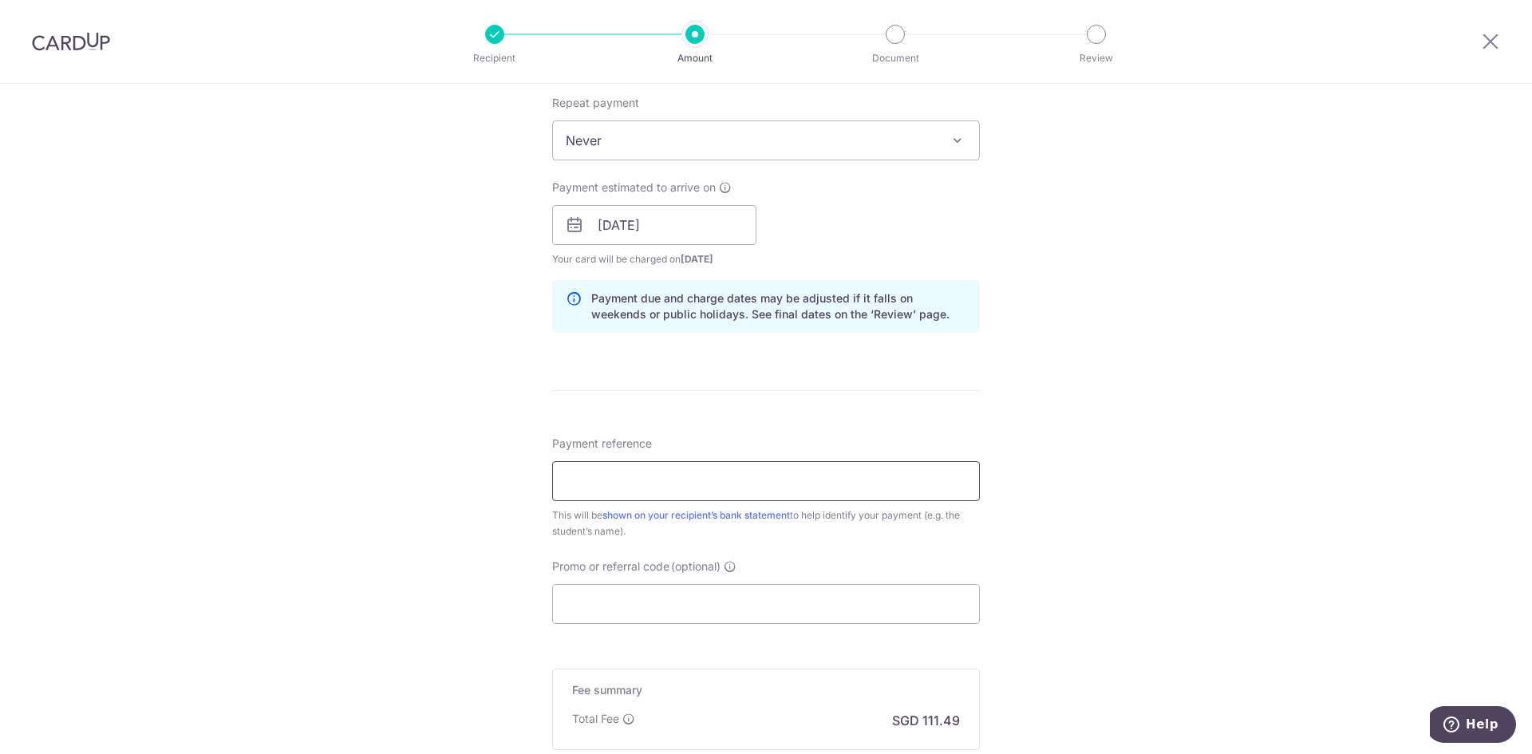
click at [672, 485] on input "Payment reference" at bounding box center [766, 481] width 428 height 40
type input "Jovelle Y"
click at [1486, 41] on icon at bounding box center [1490, 41] width 19 height 20
